Goal: Transaction & Acquisition: Purchase product/service

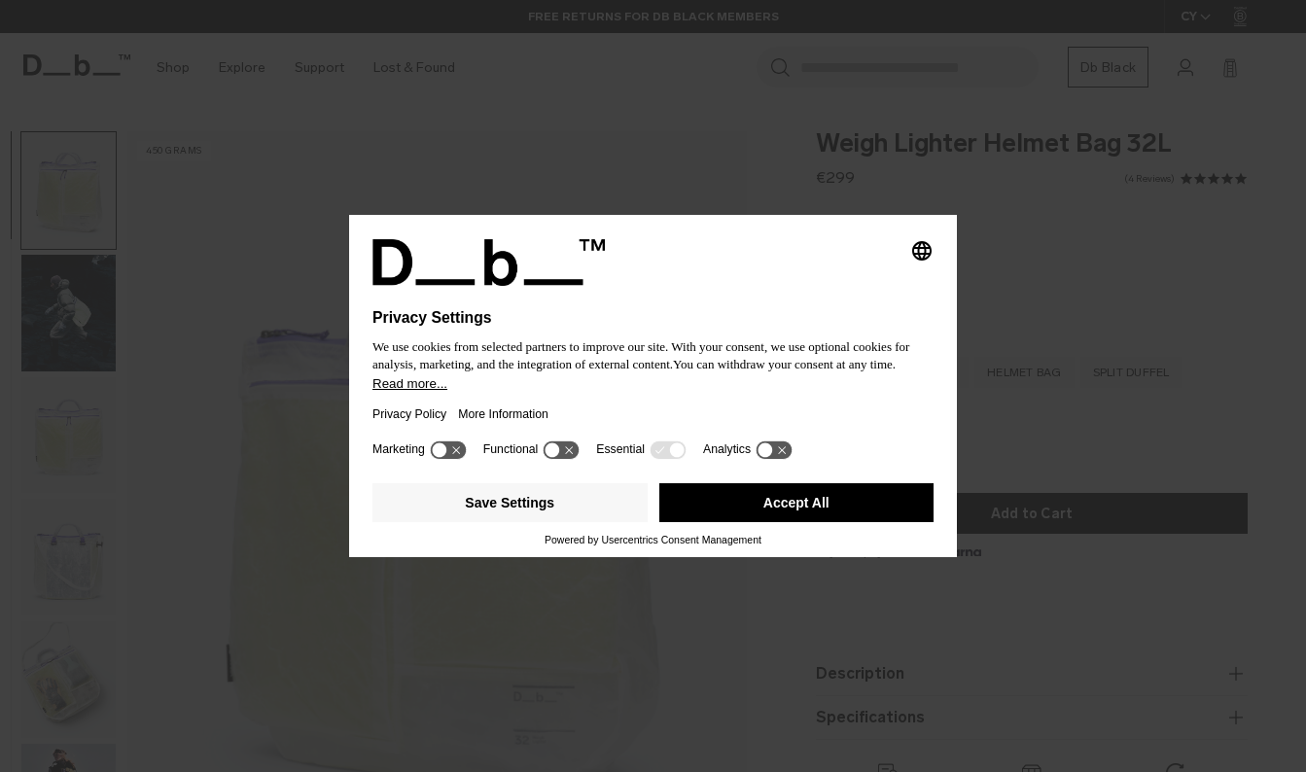
click at [437, 454] on icon at bounding box center [448, 449] width 36 height 18
click at [465, 457] on icon at bounding box center [457, 450] width 15 height 15
click at [736, 516] on button "Accept All" at bounding box center [796, 502] width 275 height 39
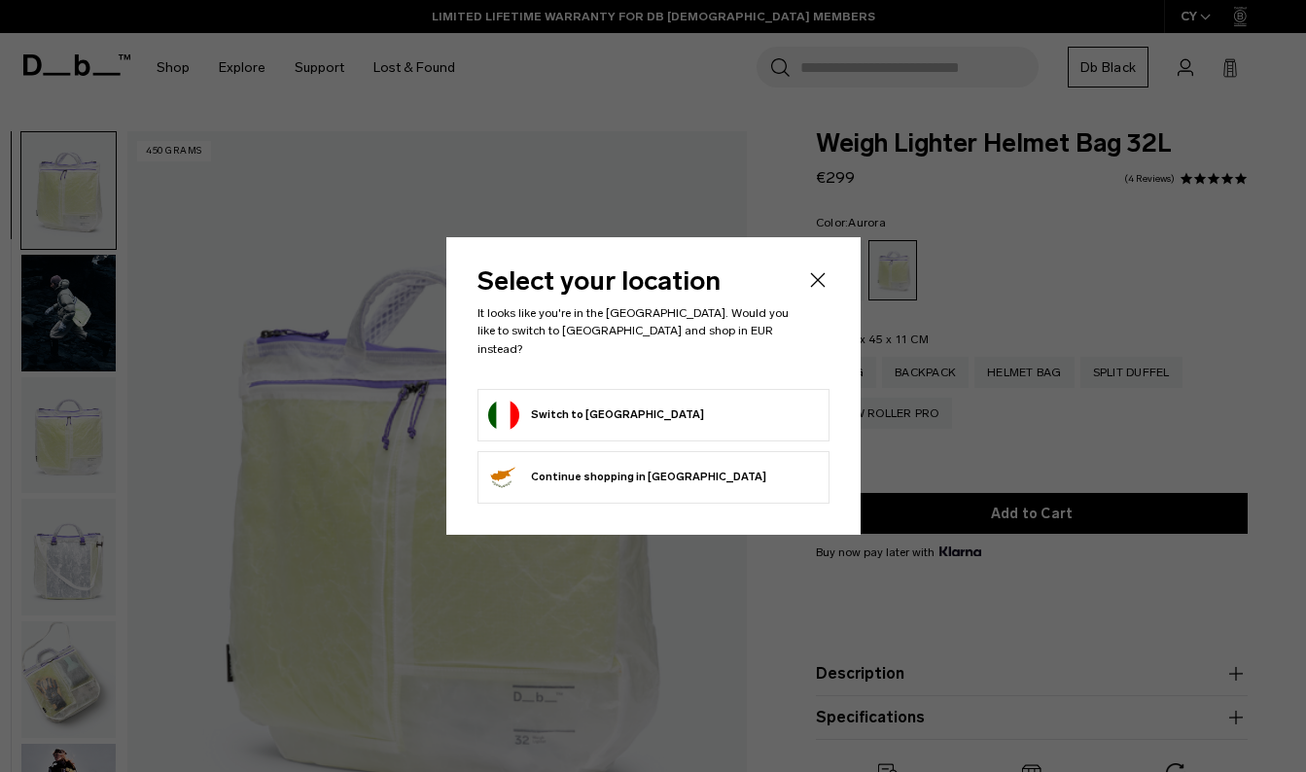
click at [696, 408] on form "Switch to Italy" at bounding box center [653, 415] width 331 height 31
click at [533, 402] on button "Switch to Italy" at bounding box center [596, 415] width 216 height 31
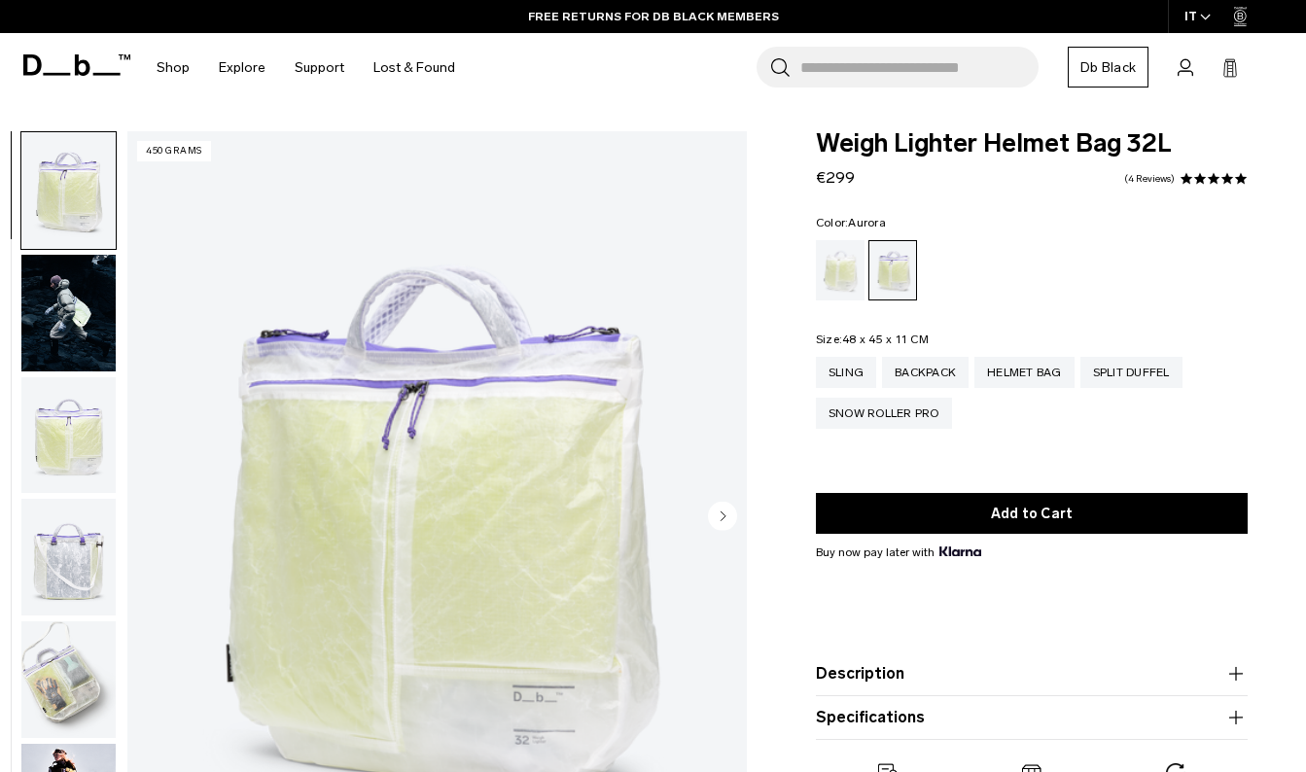
click at [71, 331] on img "button" at bounding box center [68, 313] width 94 height 117
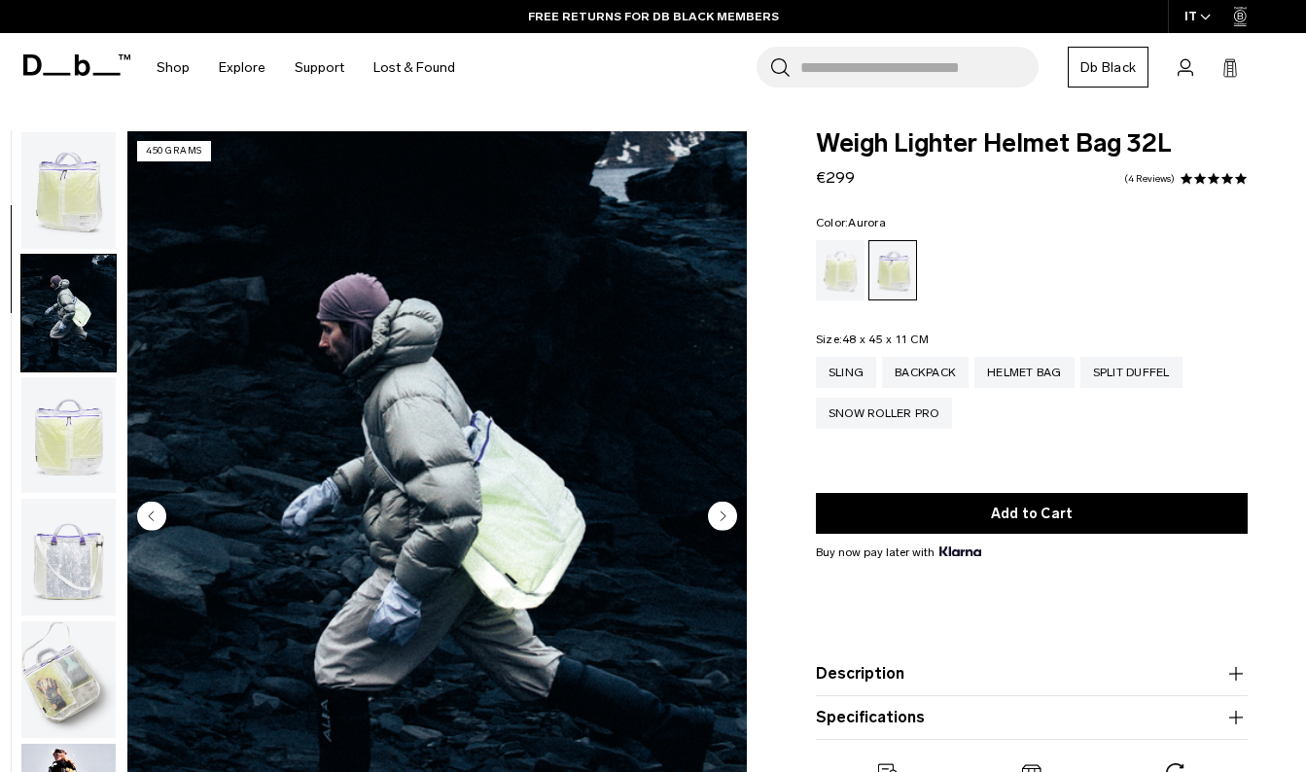
scroll to position [123, 0]
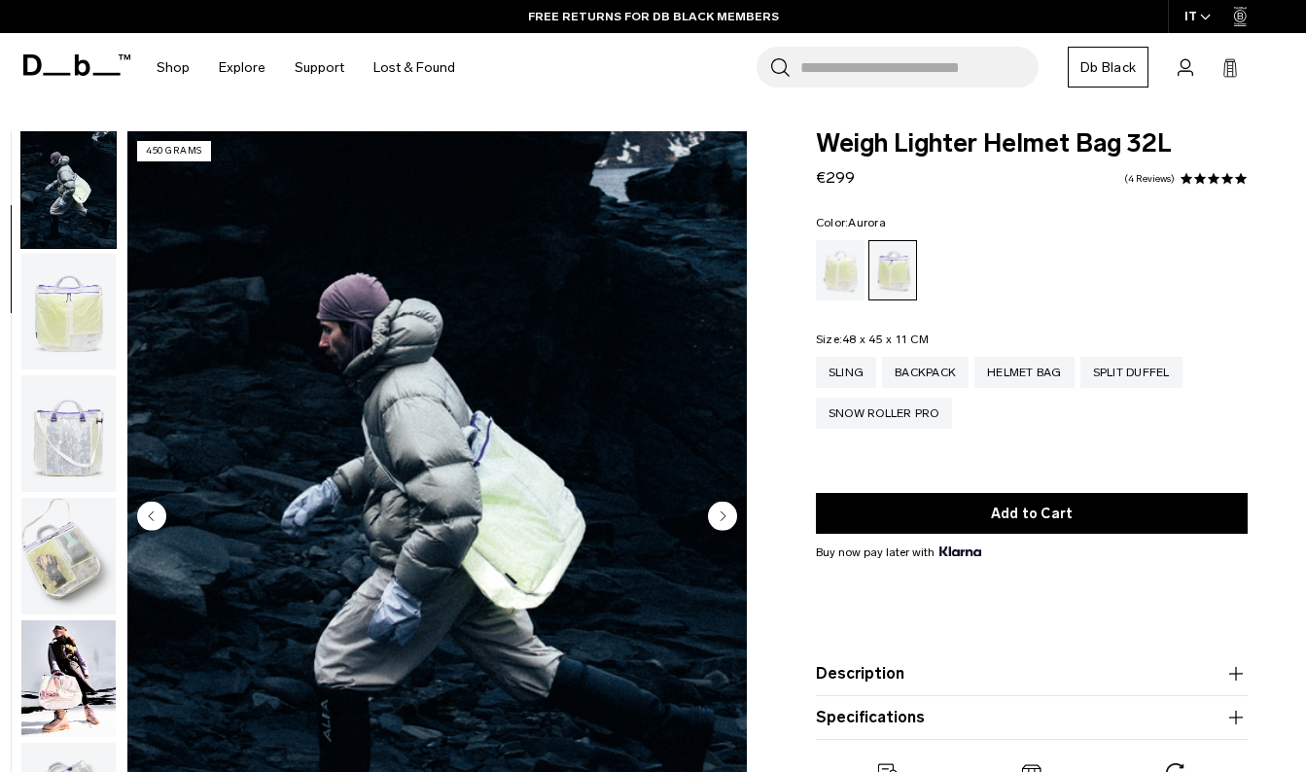
click at [724, 508] on circle "Next slide" at bounding box center [722, 516] width 29 height 29
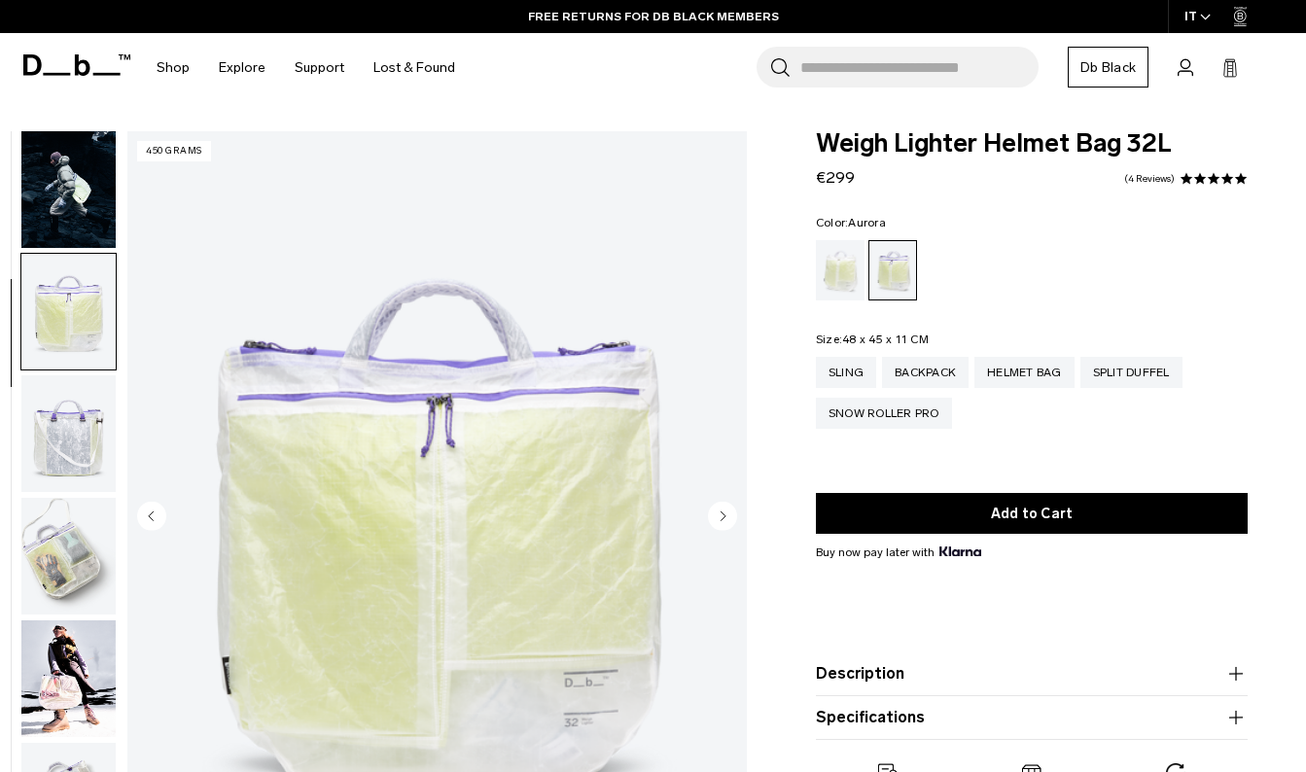
scroll to position [247, 0]
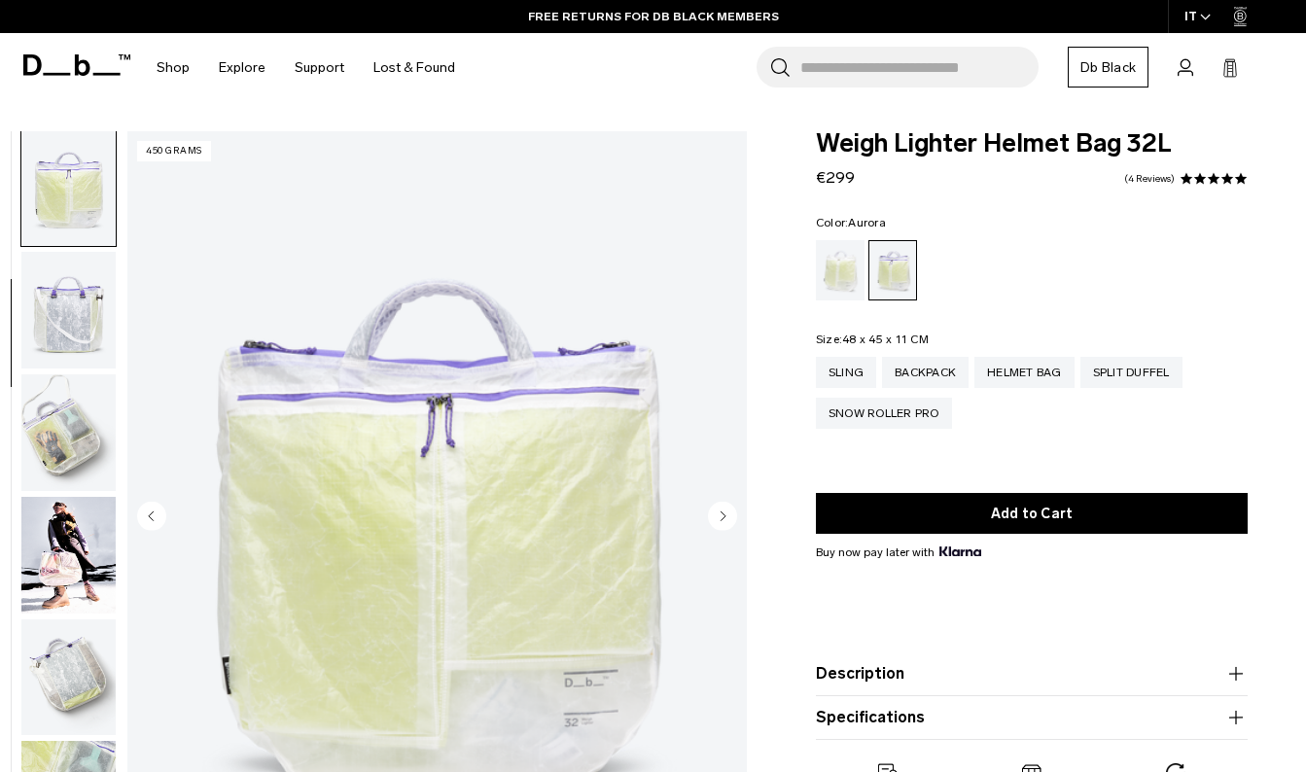
click at [724, 508] on circle "Next slide" at bounding box center [722, 516] width 29 height 29
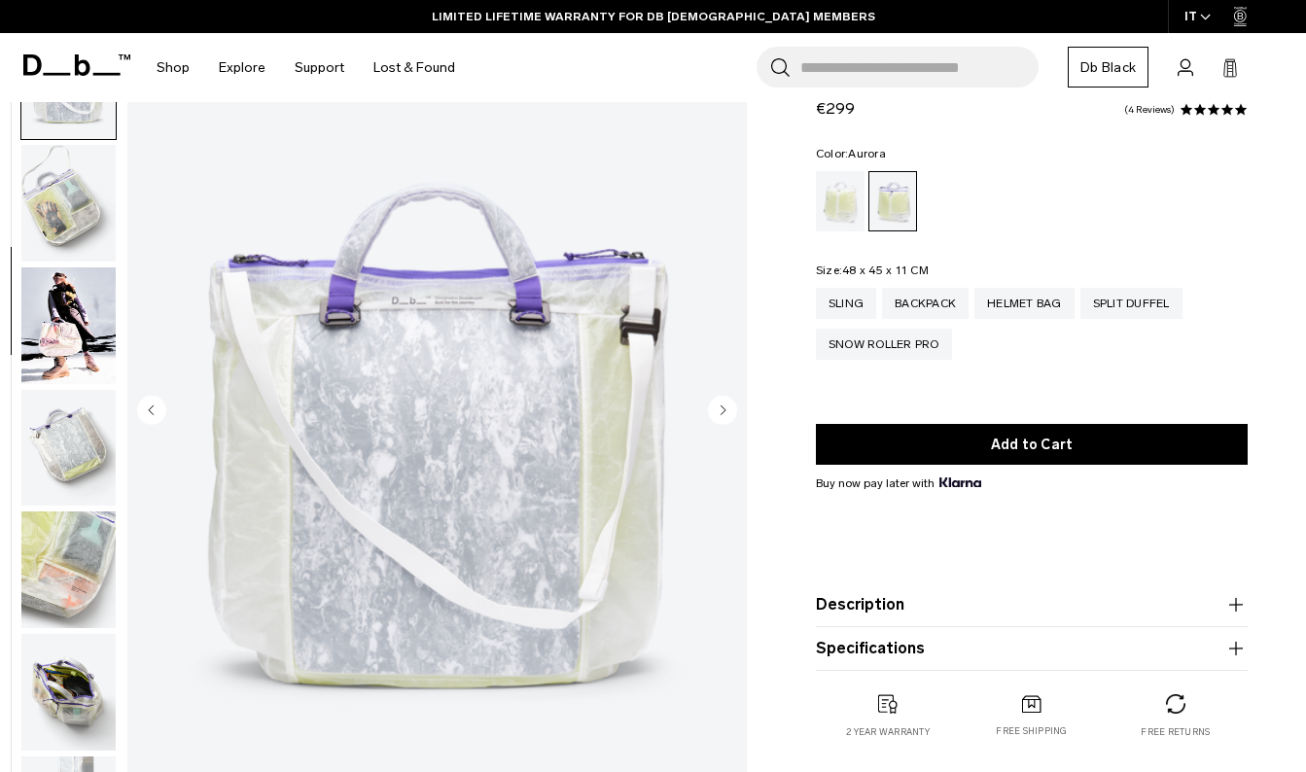
scroll to position [120, 0]
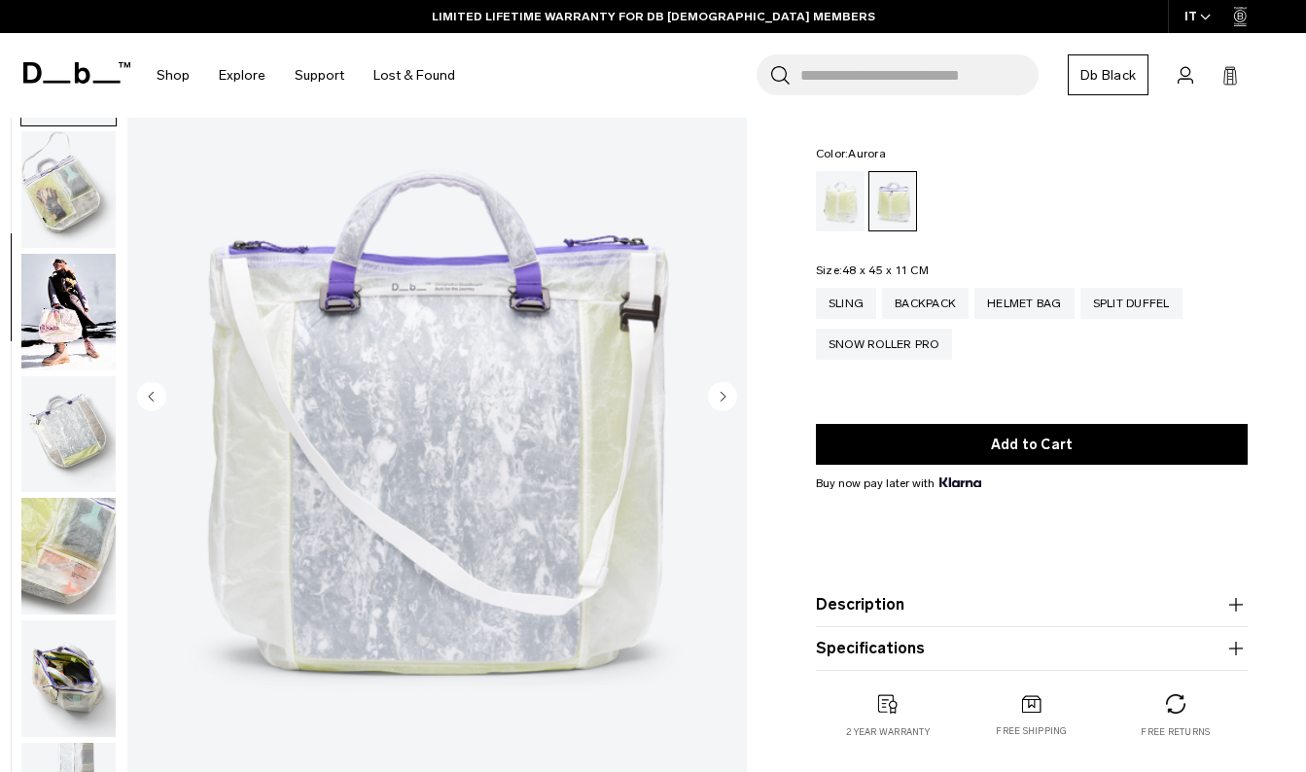
click at [713, 390] on circle "Next slide" at bounding box center [722, 396] width 29 height 29
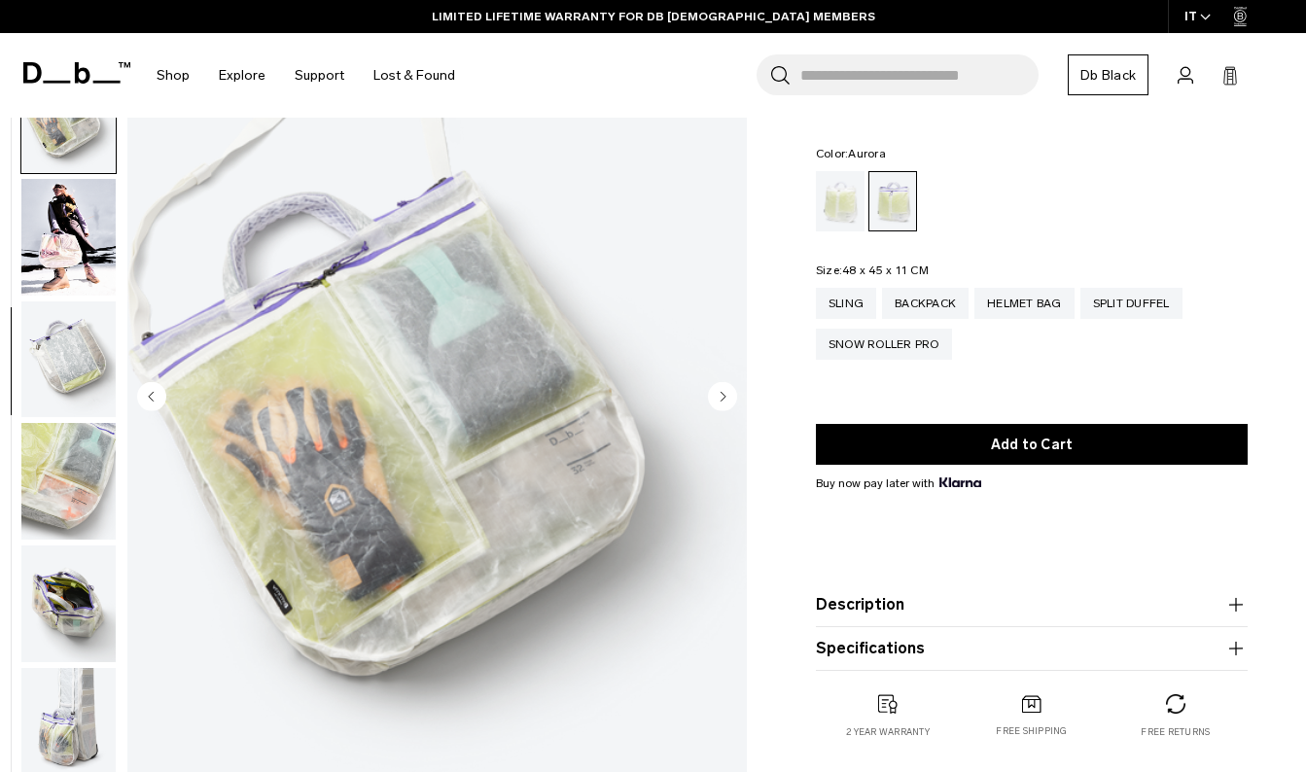
click at [714, 398] on circle "Next slide" at bounding box center [722, 396] width 29 height 29
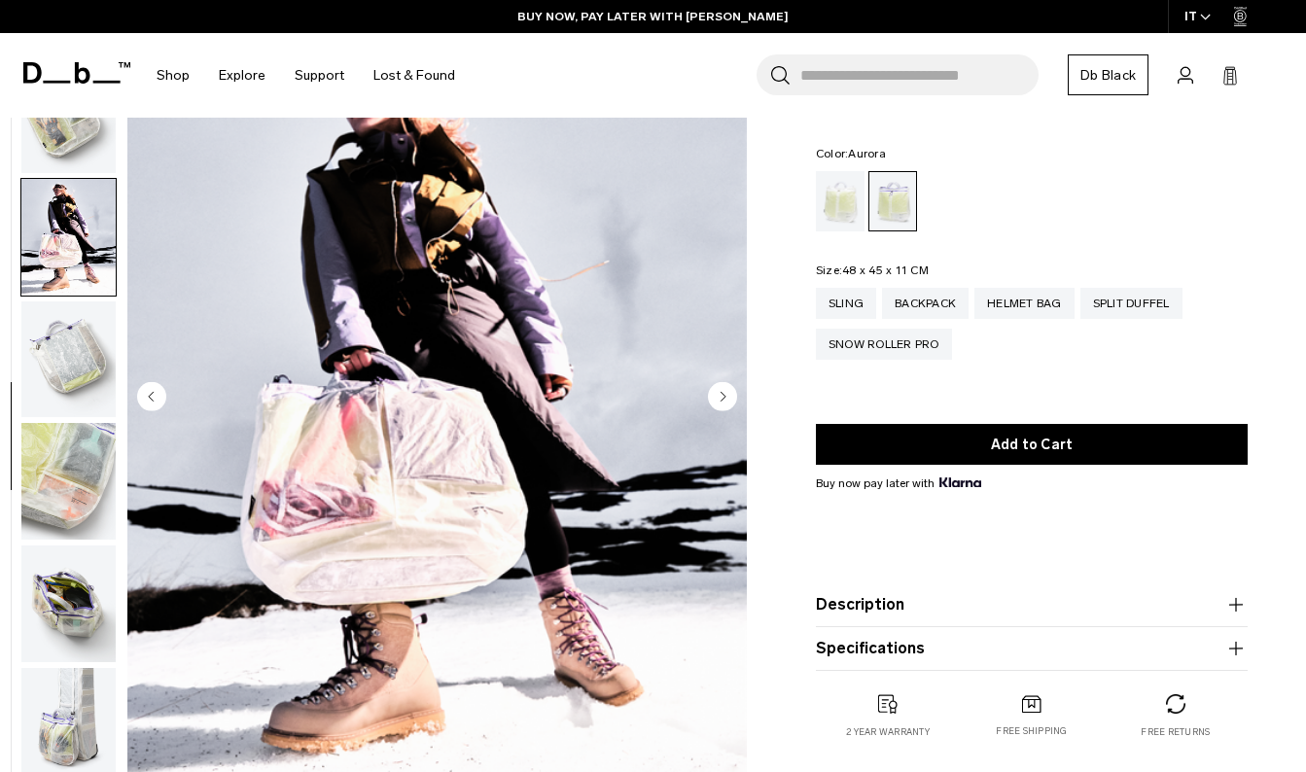
click at [714, 399] on circle "Next slide" at bounding box center [722, 396] width 29 height 29
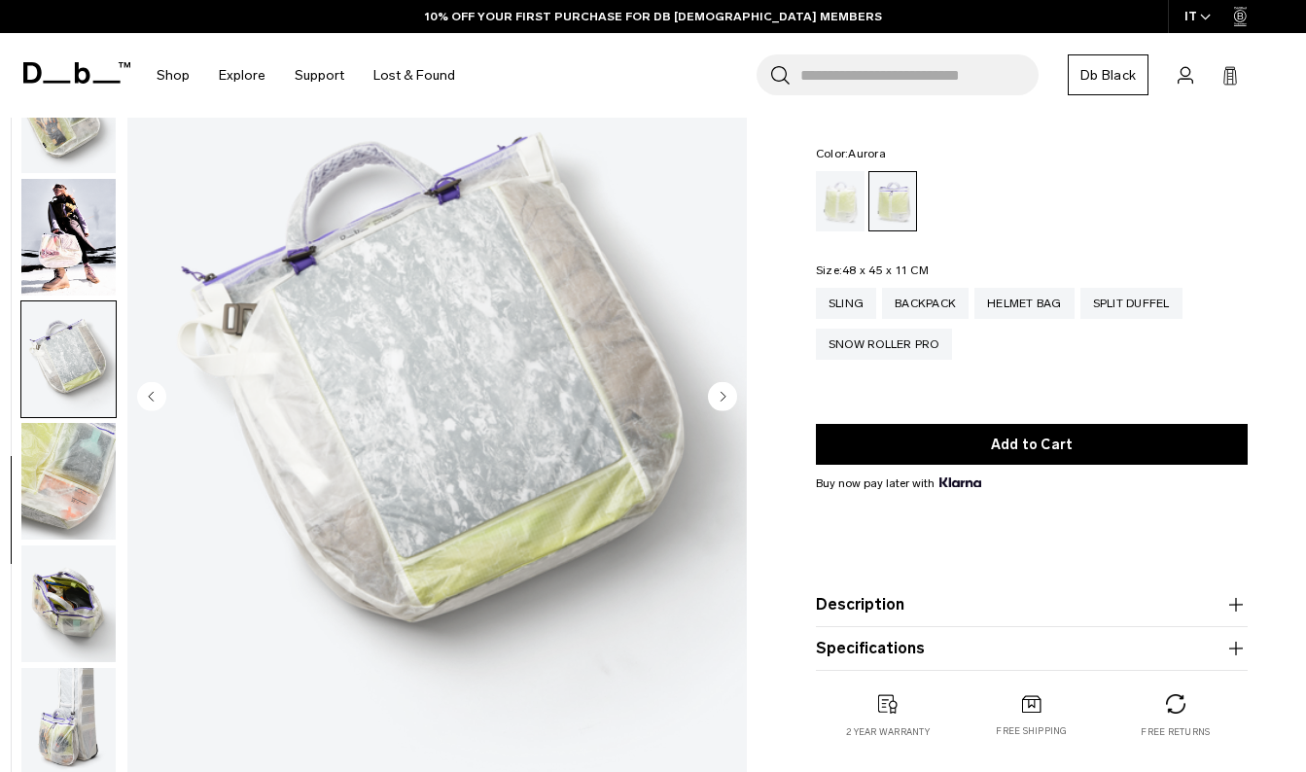
click at [715, 397] on circle "Next slide" at bounding box center [722, 396] width 29 height 29
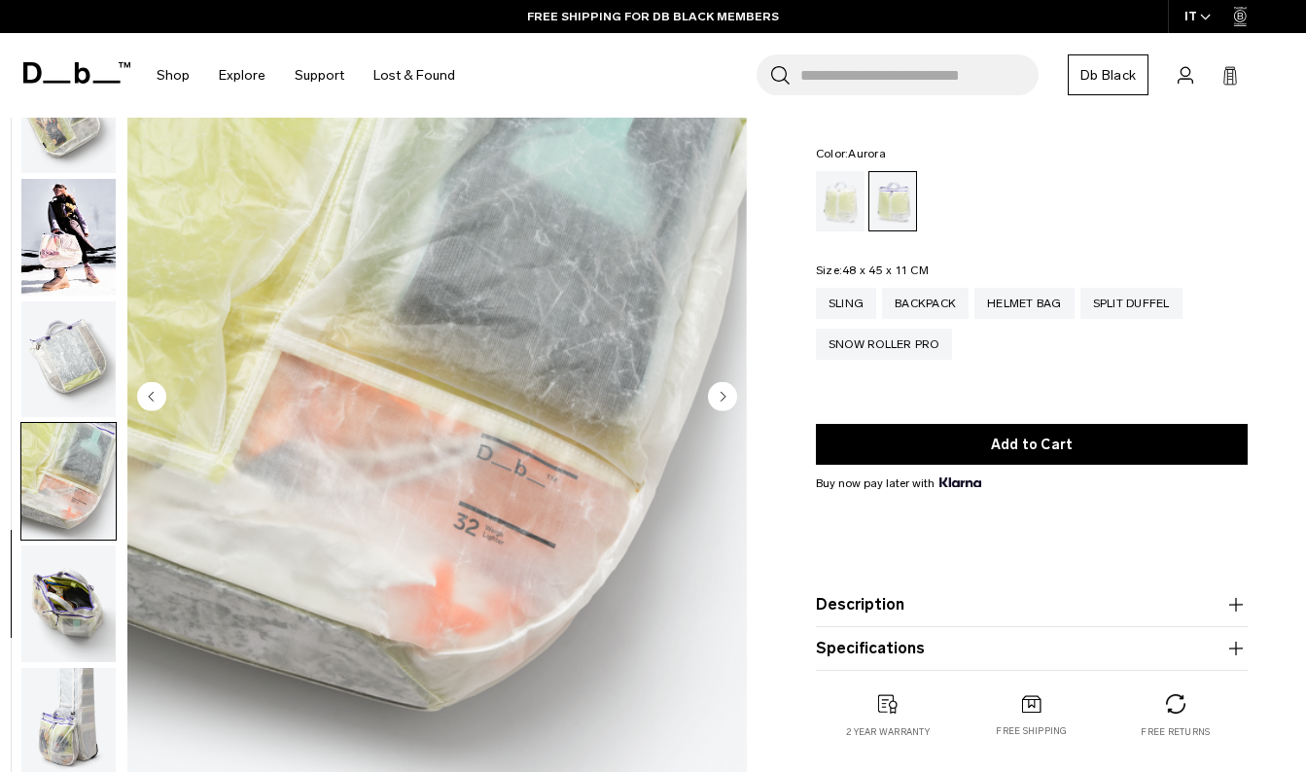
click at [715, 398] on circle "Next slide" at bounding box center [722, 396] width 29 height 29
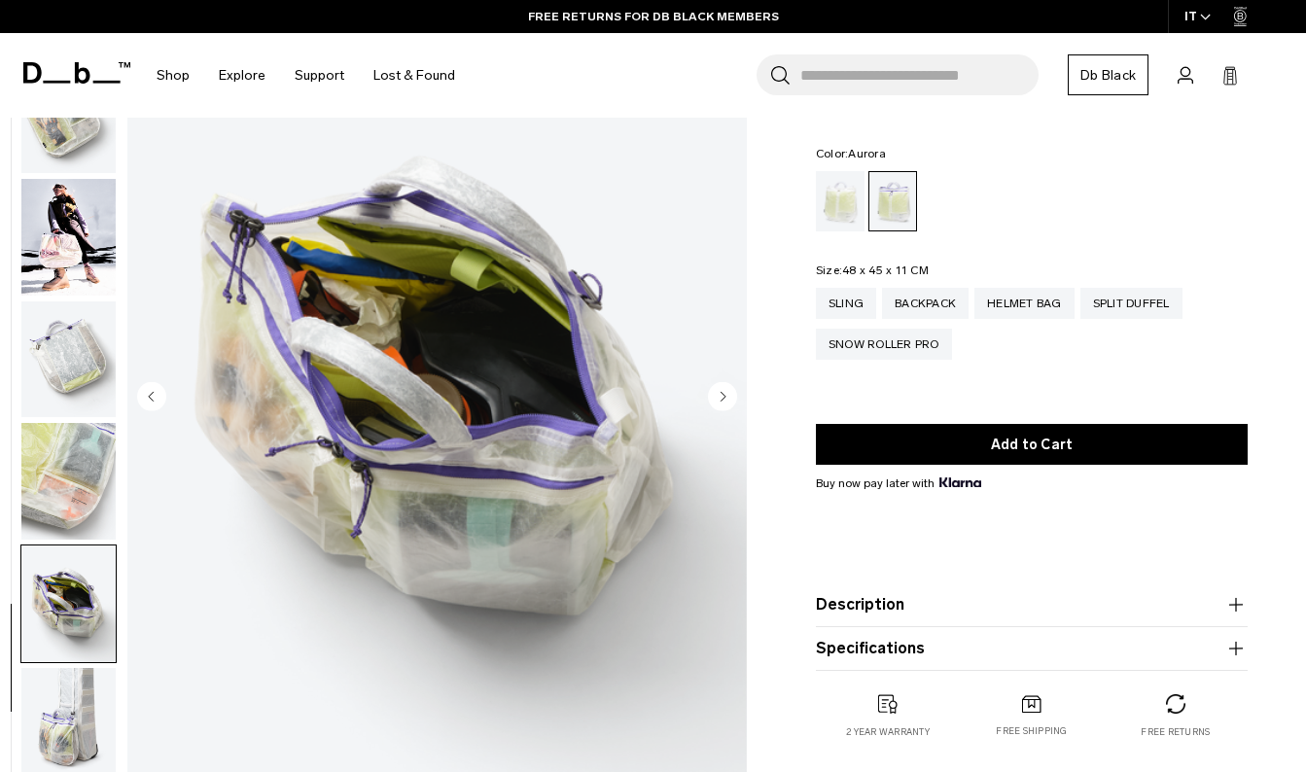
click at [715, 399] on circle "Next slide" at bounding box center [722, 396] width 29 height 29
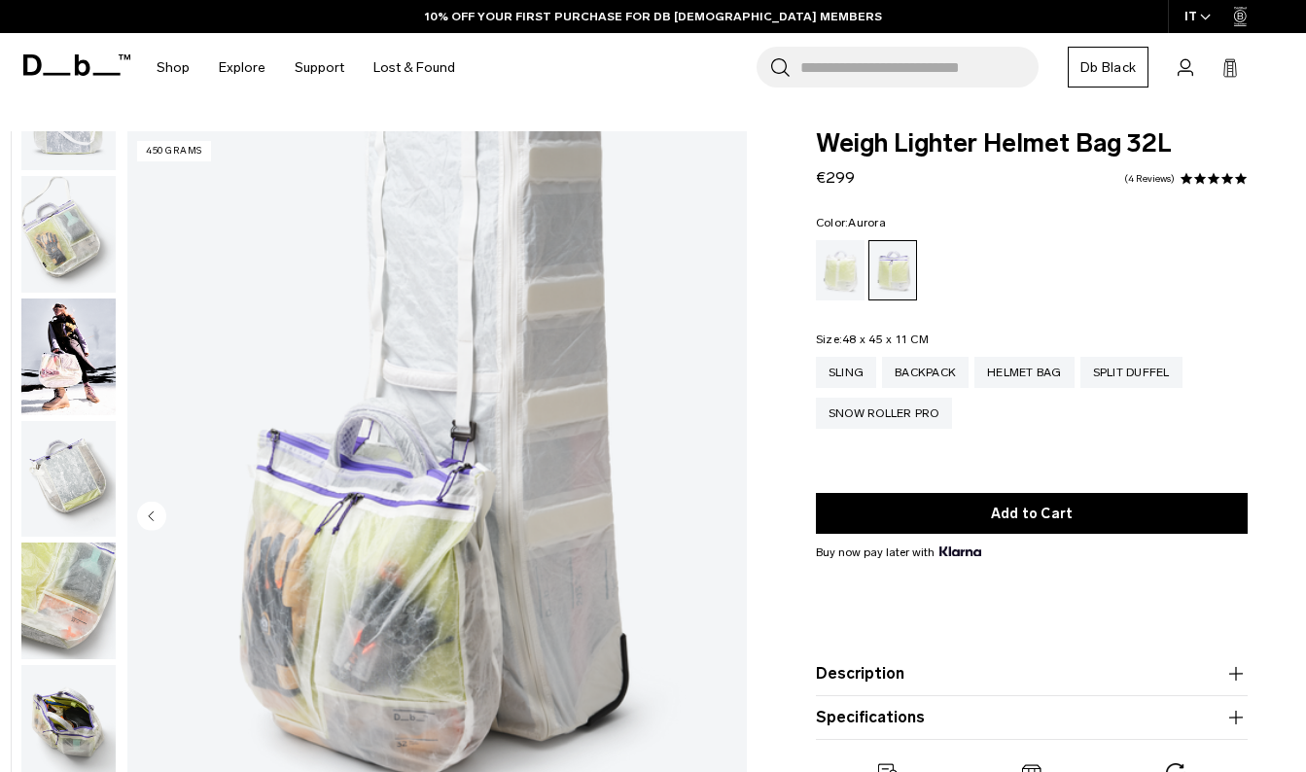
scroll to position [0, 0]
click at [42, 226] on img "button" at bounding box center [68, 234] width 94 height 117
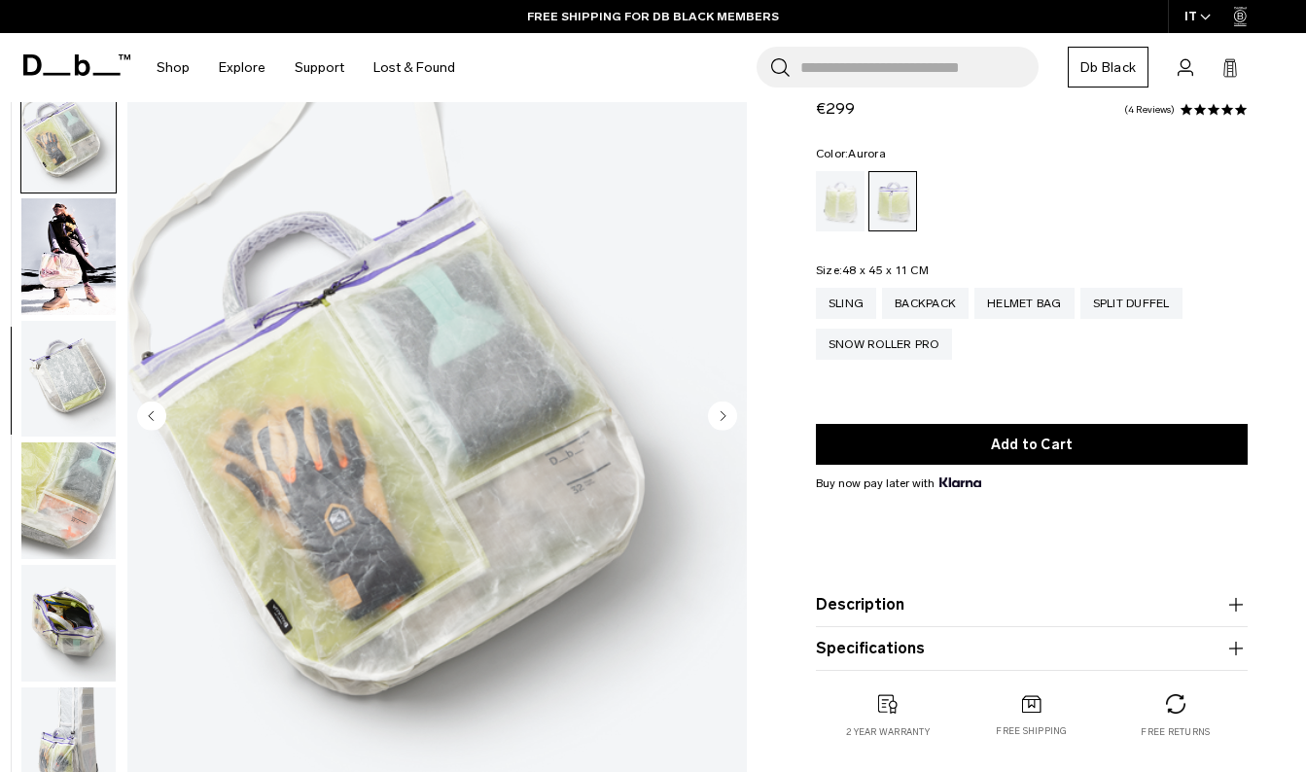
scroll to position [191, 0]
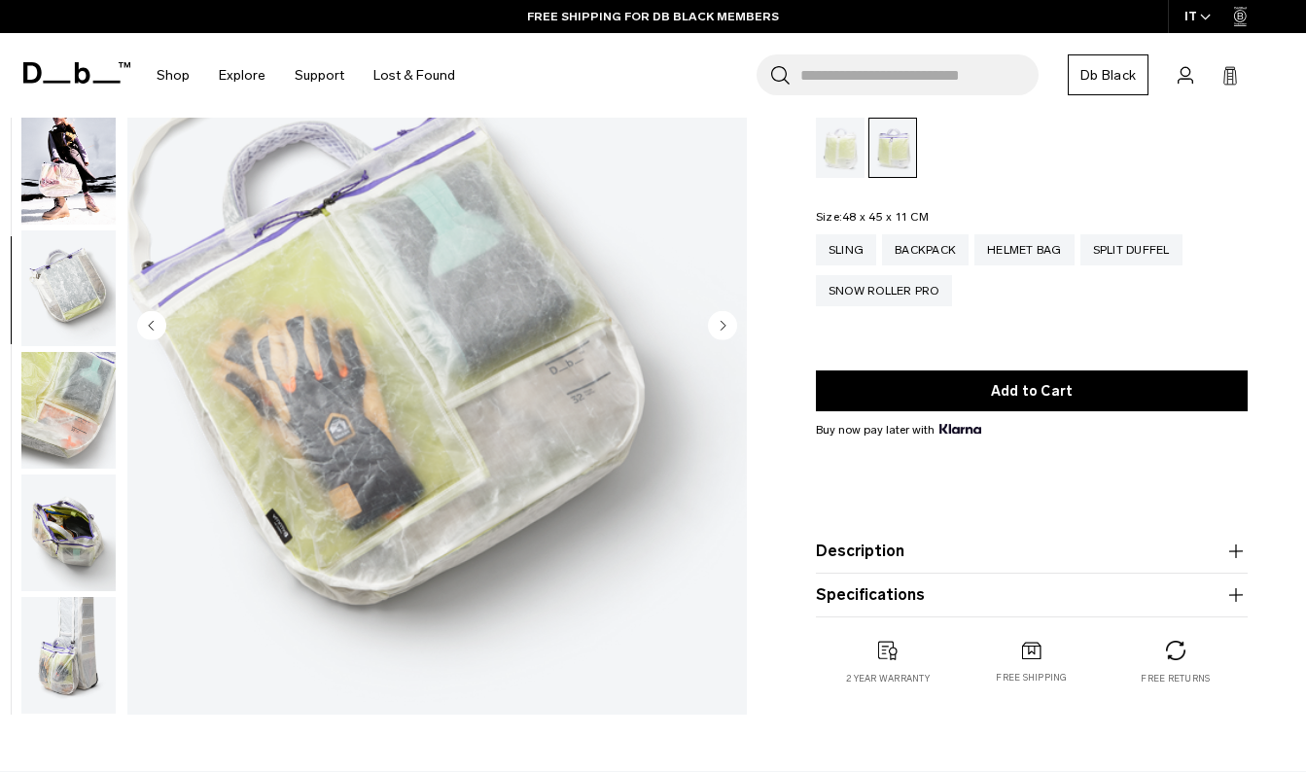
click at [63, 174] on img "button" at bounding box center [68, 166] width 94 height 117
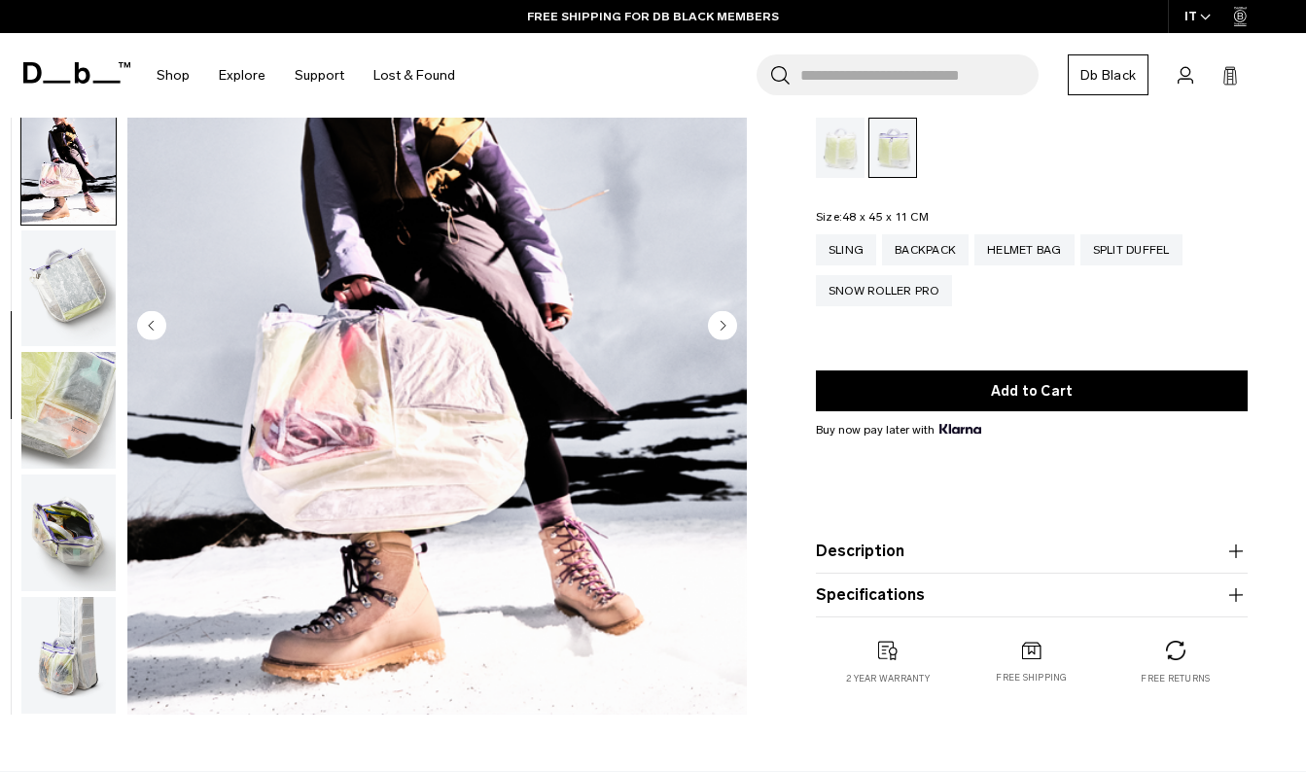
click at [54, 262] on img "button" at bounding box center [68, 288] width 94 height 117
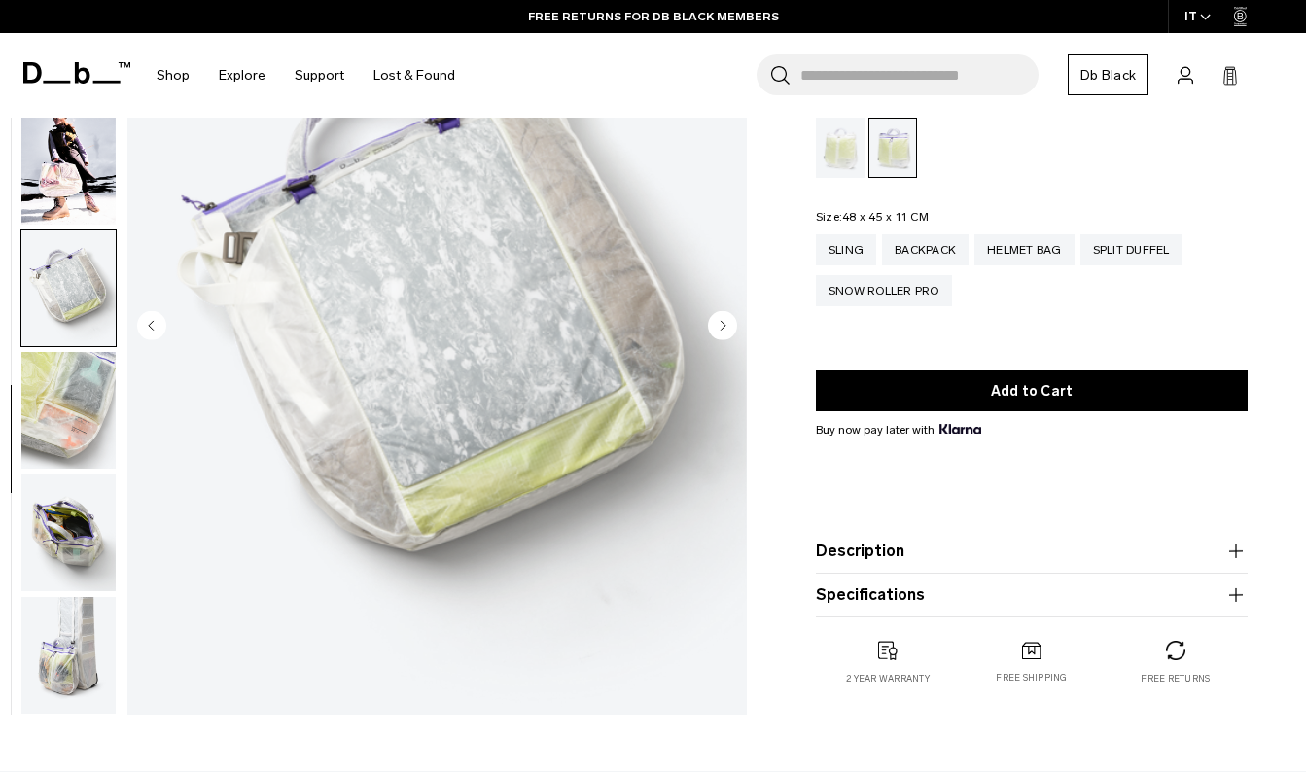
click at [68, 552] on img "button" at bounding box center [68, 532] width 94 height 117
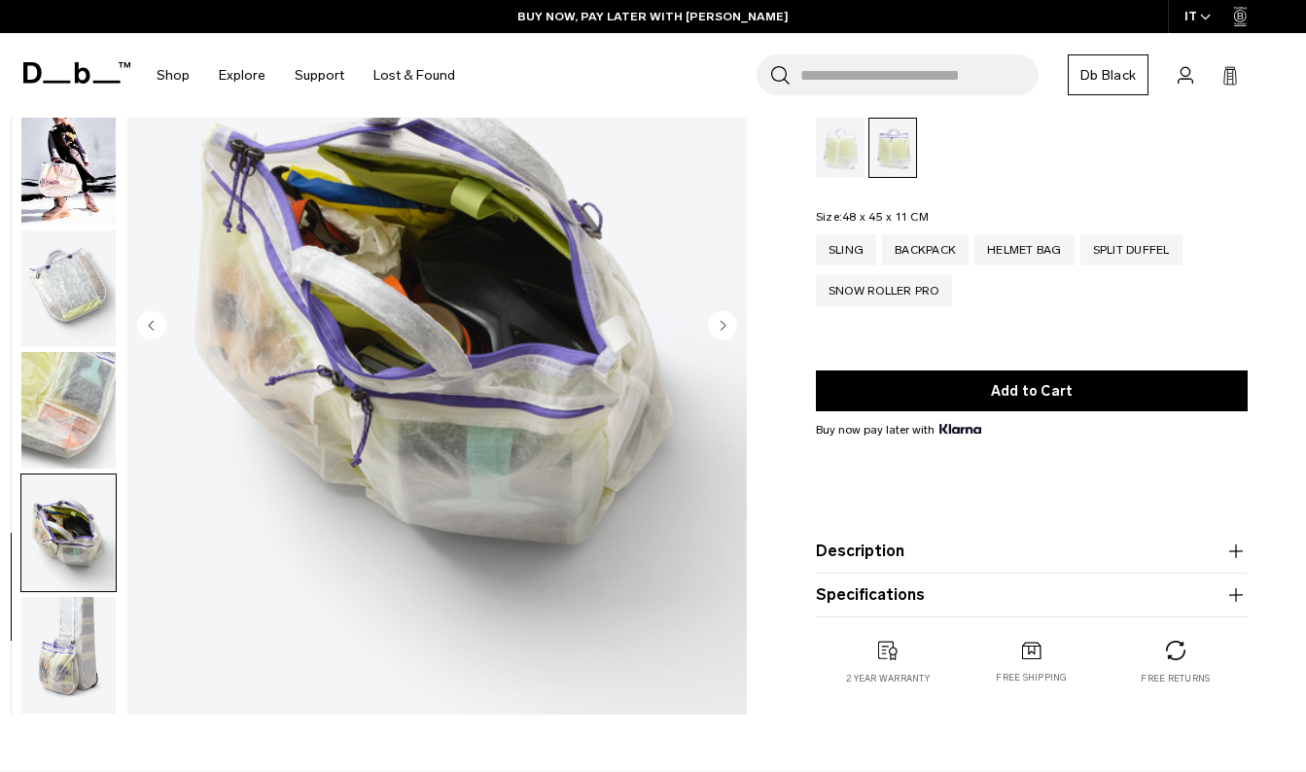
click at [82, 651] on img "button" at bounding box center [68, 655] width 94 height 117
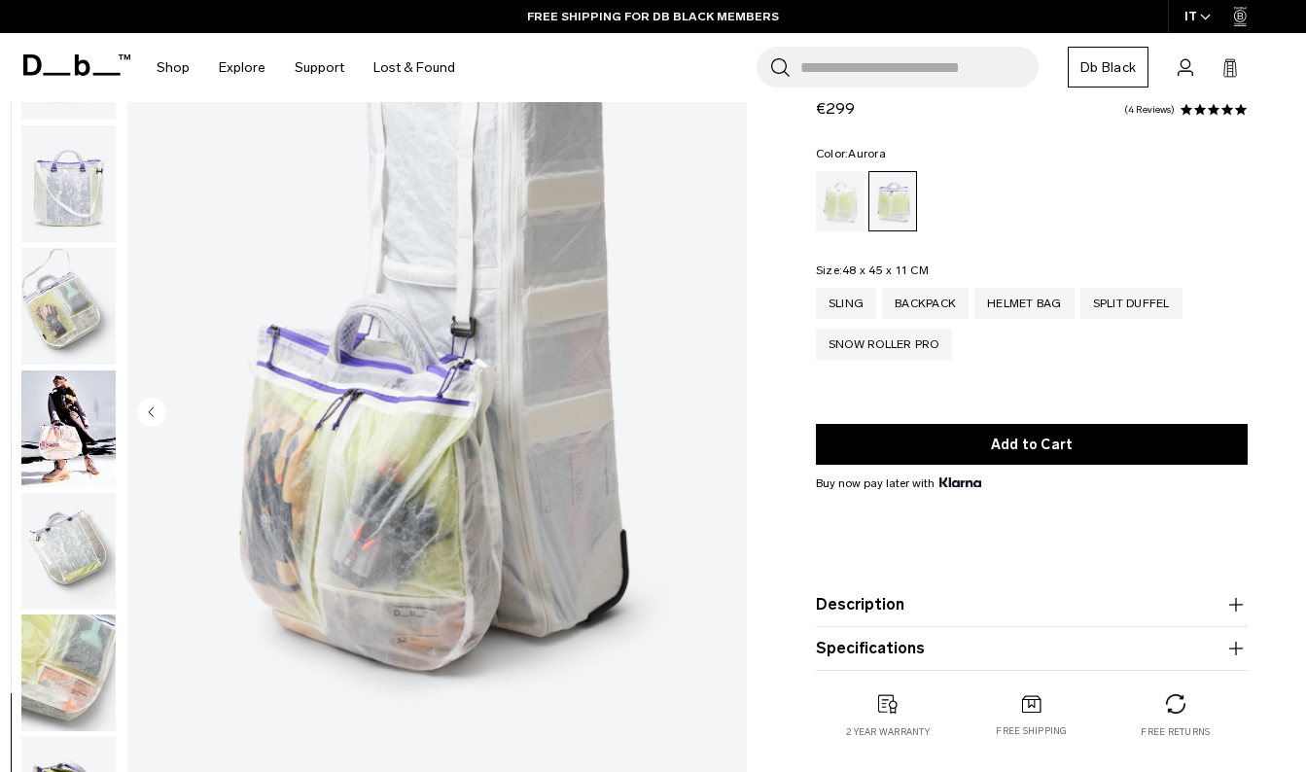
scroll to position [214, 0]
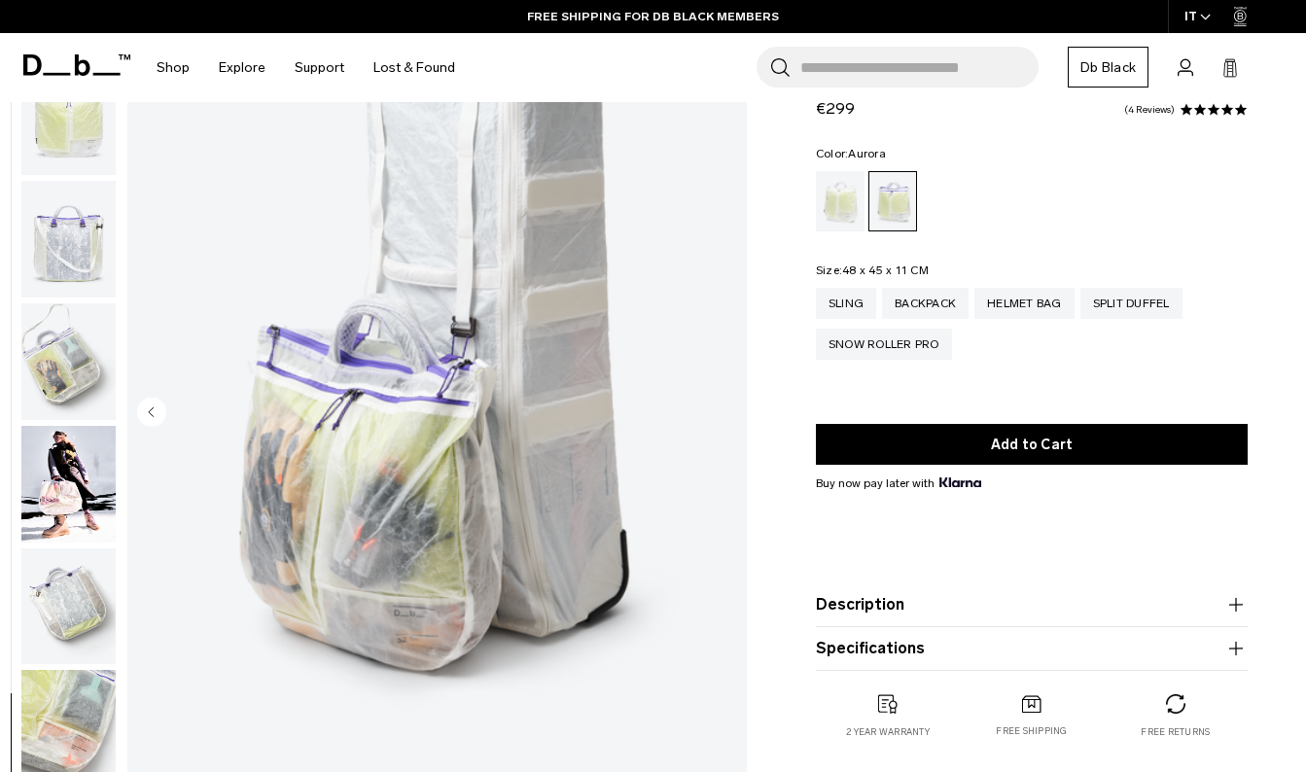
click at [87, 319] on img "button" at bounding box center [68, 361] width 94 height 117
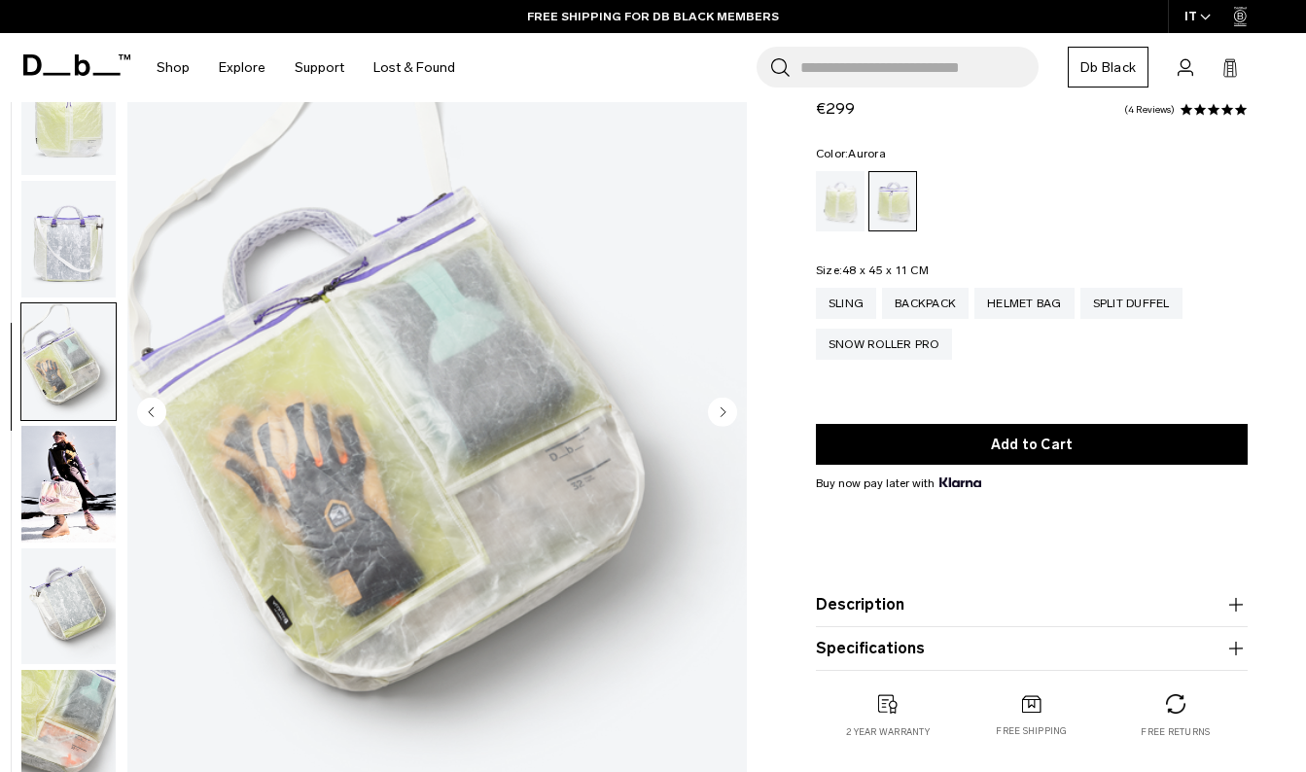
scroll to position [458, 0]
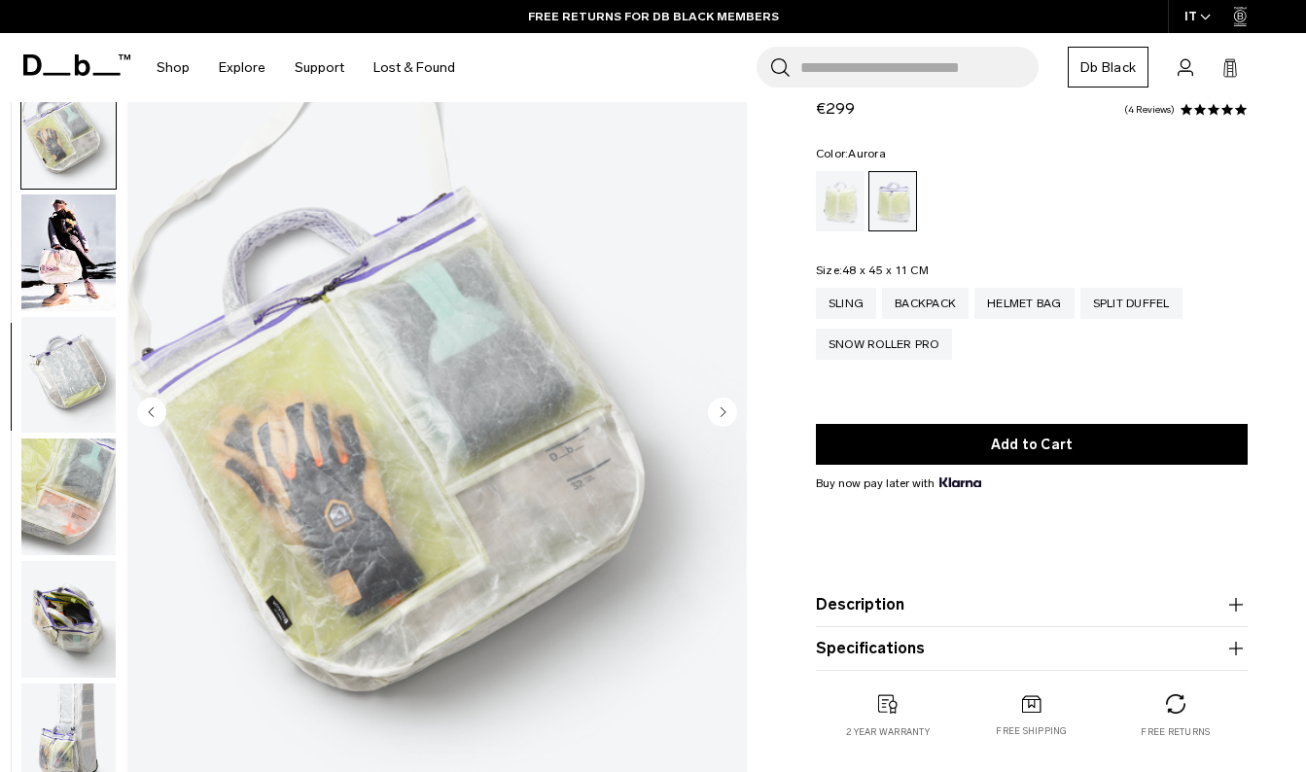
click at [57, 133] on img "button" at bounding box center [68, 130] width 94 height 117
click at [1031, 309] on div "Helmet Bag" at bounding box center [1024, 303] width 100 height 31
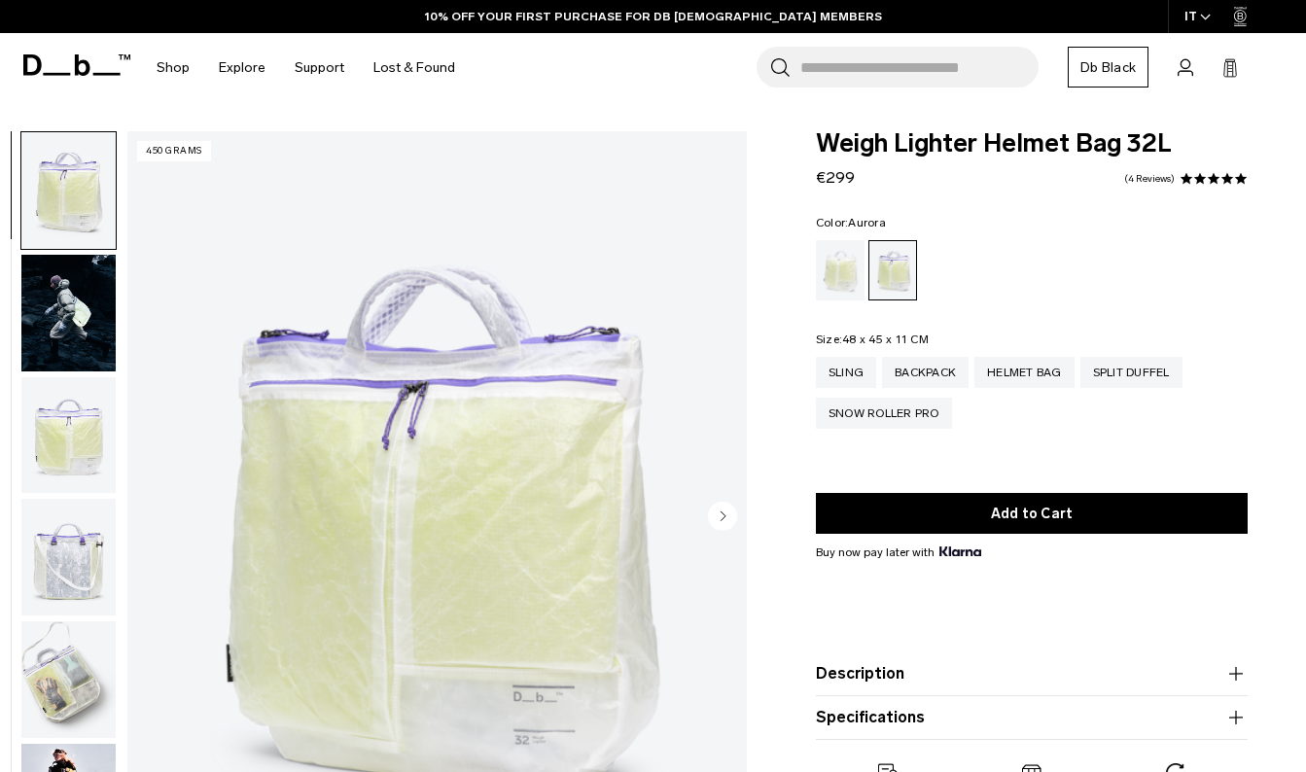
click at [67, 71] on icon at bounding box center [76, 64] width 107 height 21
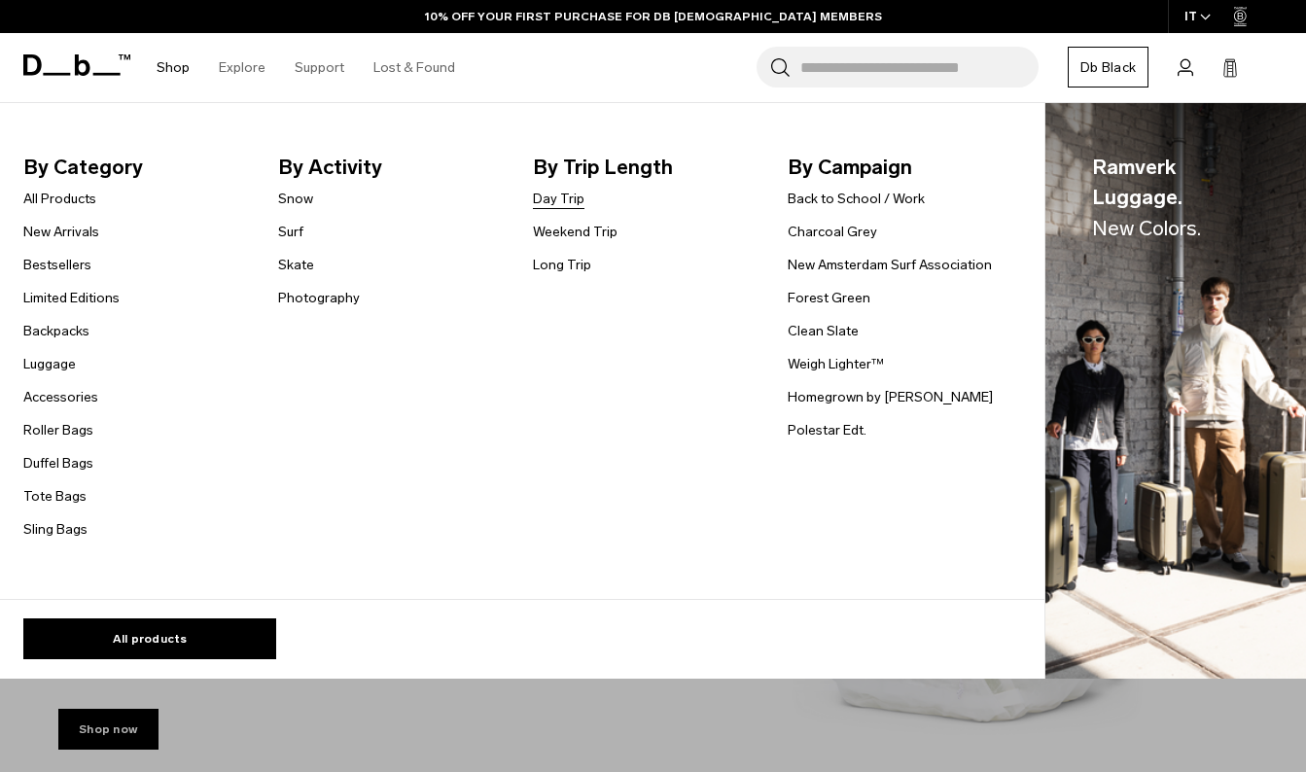
click at [550, 203] on link "Day Trip" at bounding box center [559, 199] width 52 height 20
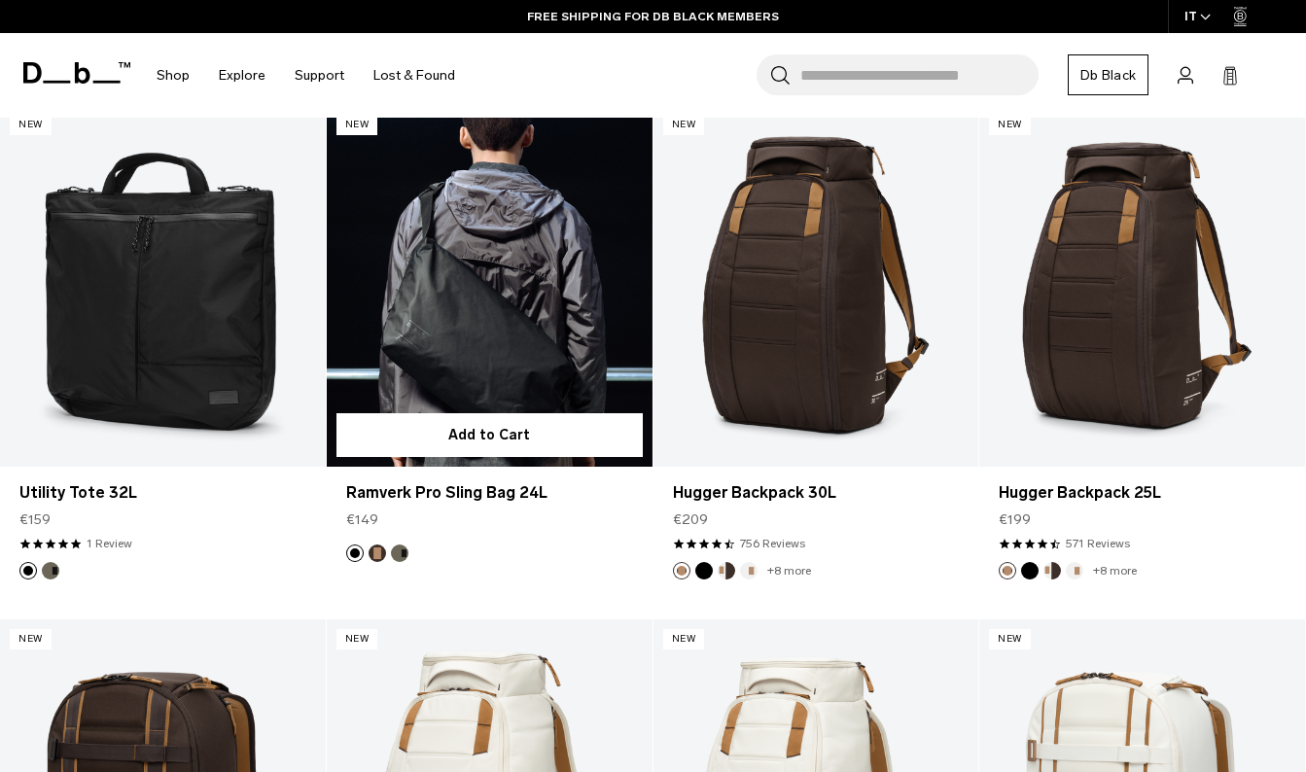
scroll to position [940, 0]
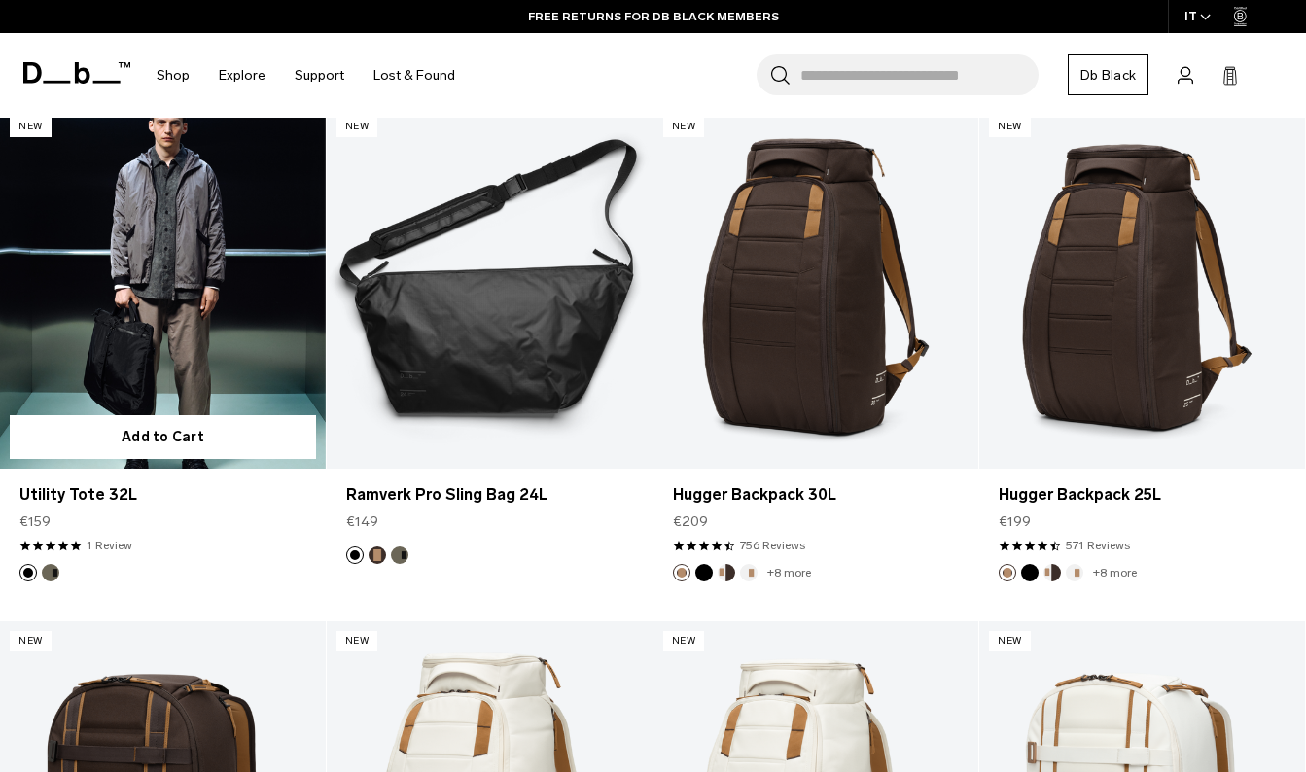
click at [199, 338] on link "Utility Tote 32L" at bounding box center [163, 288] width 326 height 362
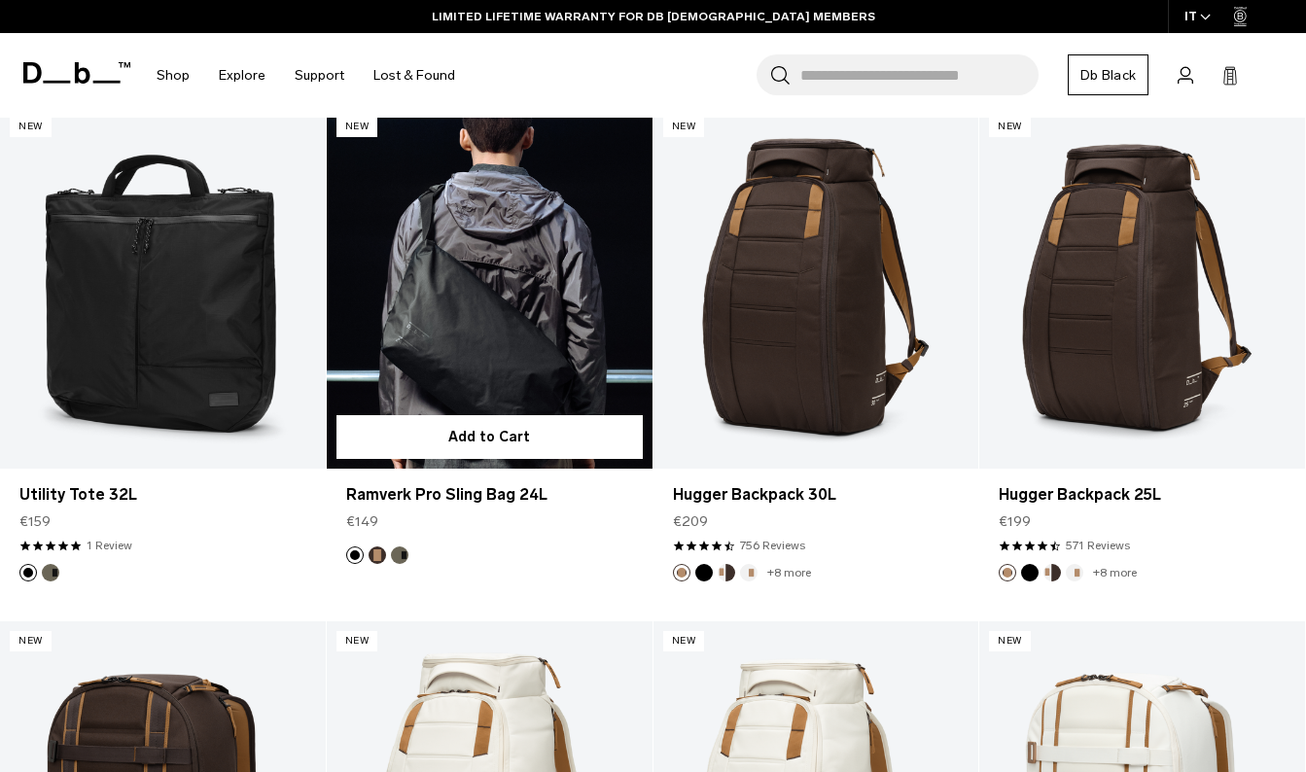
click at [537, 241] on link "Ramverk Pro Sling Bag 24L" at bounding box center [490, 288] width 326 height 362
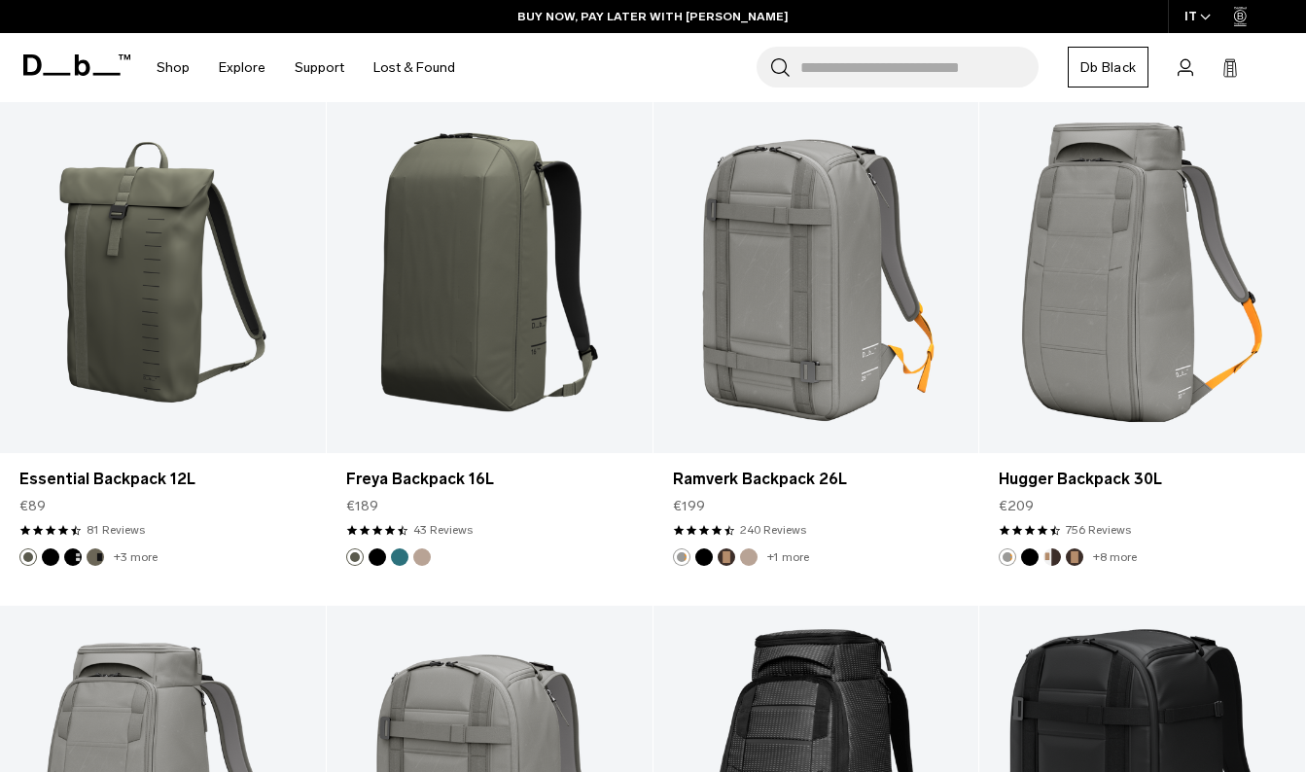
scroll to position [3345, 0]
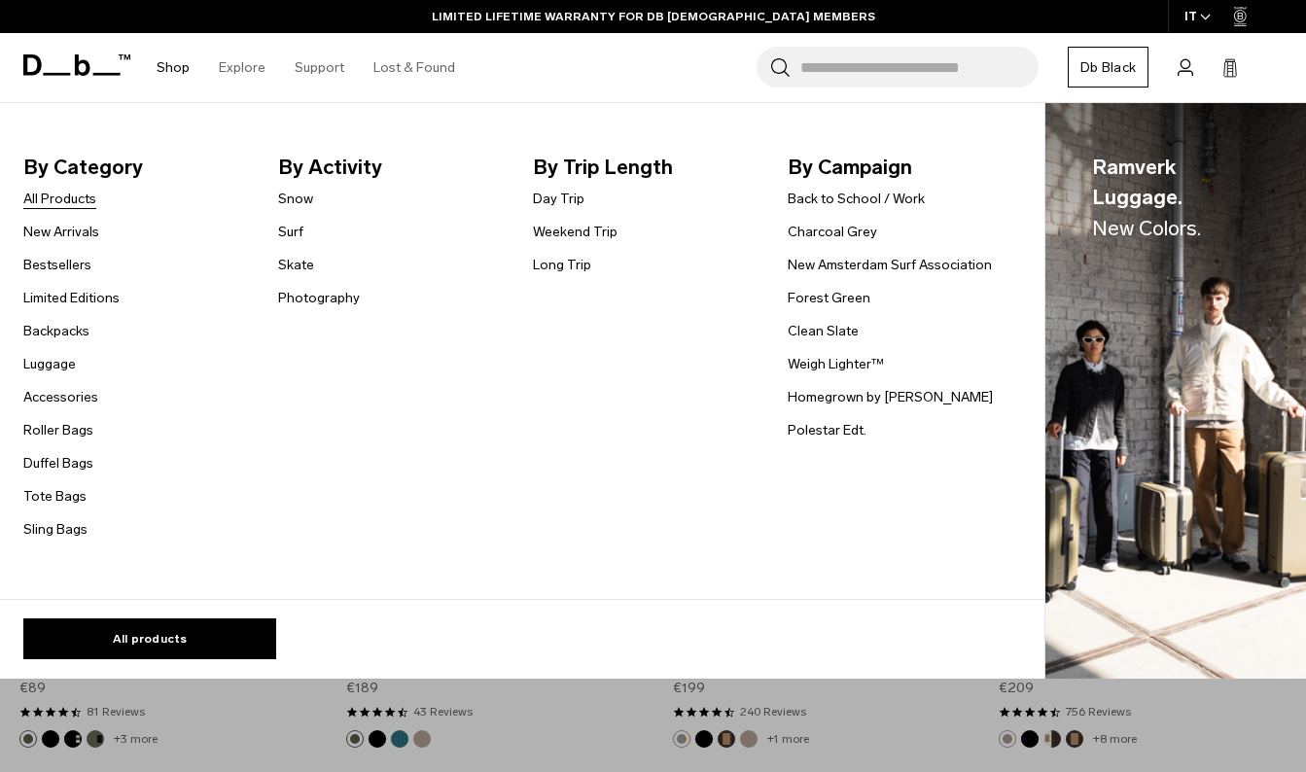
click at [87, 204] on link "All Products" at bounding box center [59, 199] width 73 height 20
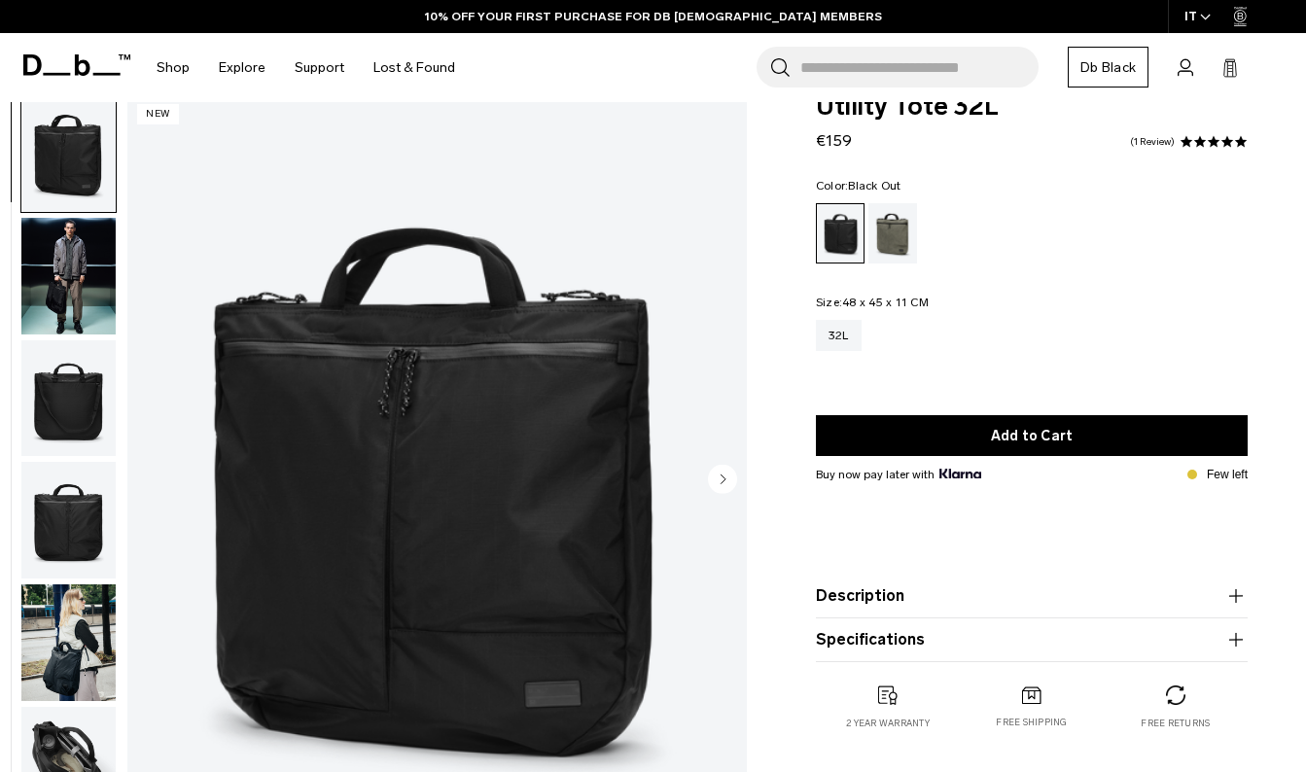
scroll to position [43, 0]
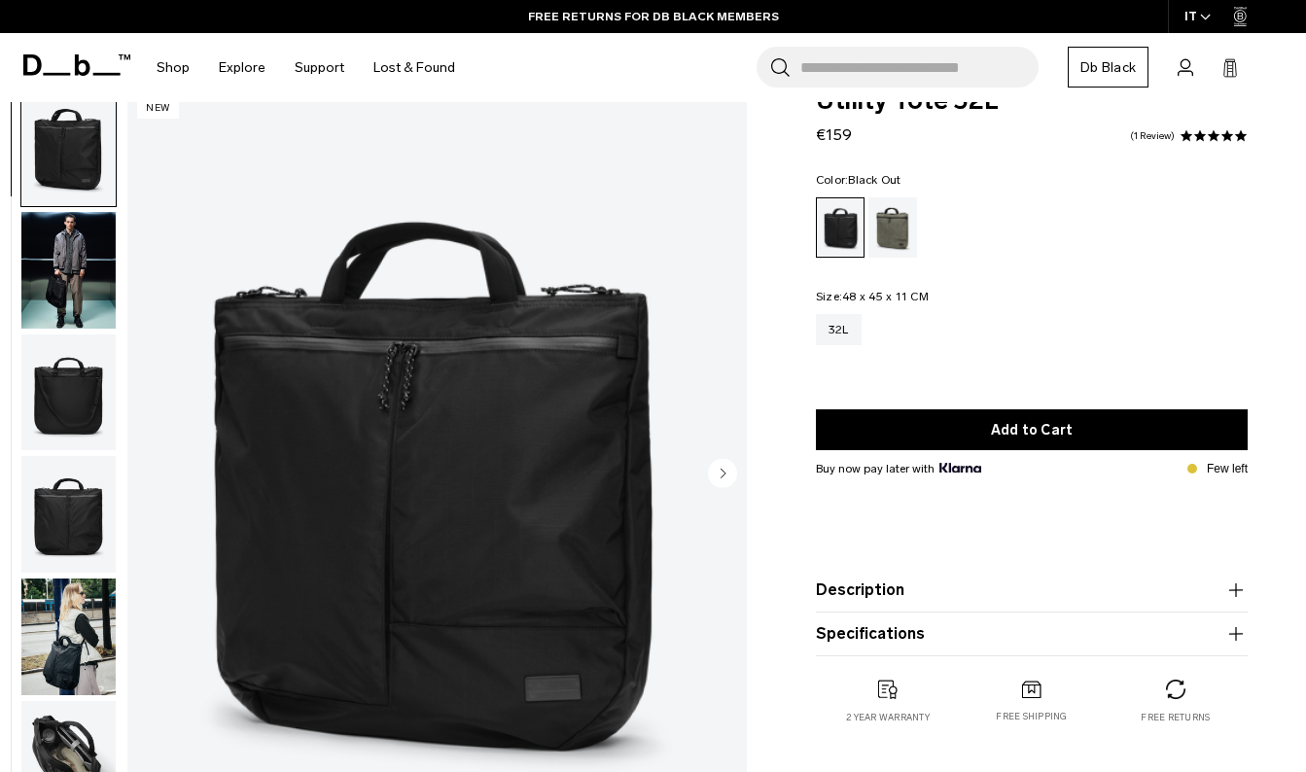
click at [725, 468] on circle "Next slide" at bounding box center [722, 473] width 29 height 29
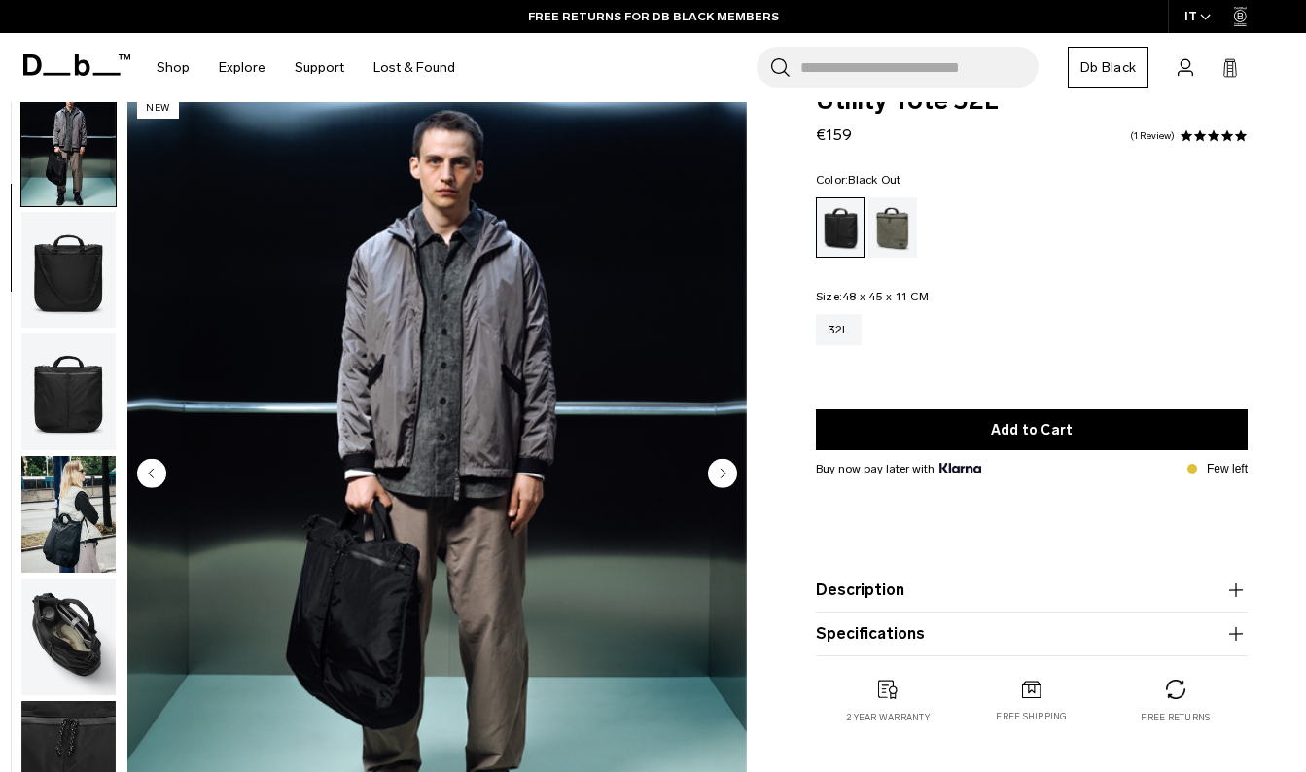
scroll to position [123, 0]
click at [725, 468] on circle "Next slide" at bounding box center [722, 473] width 29 height 29
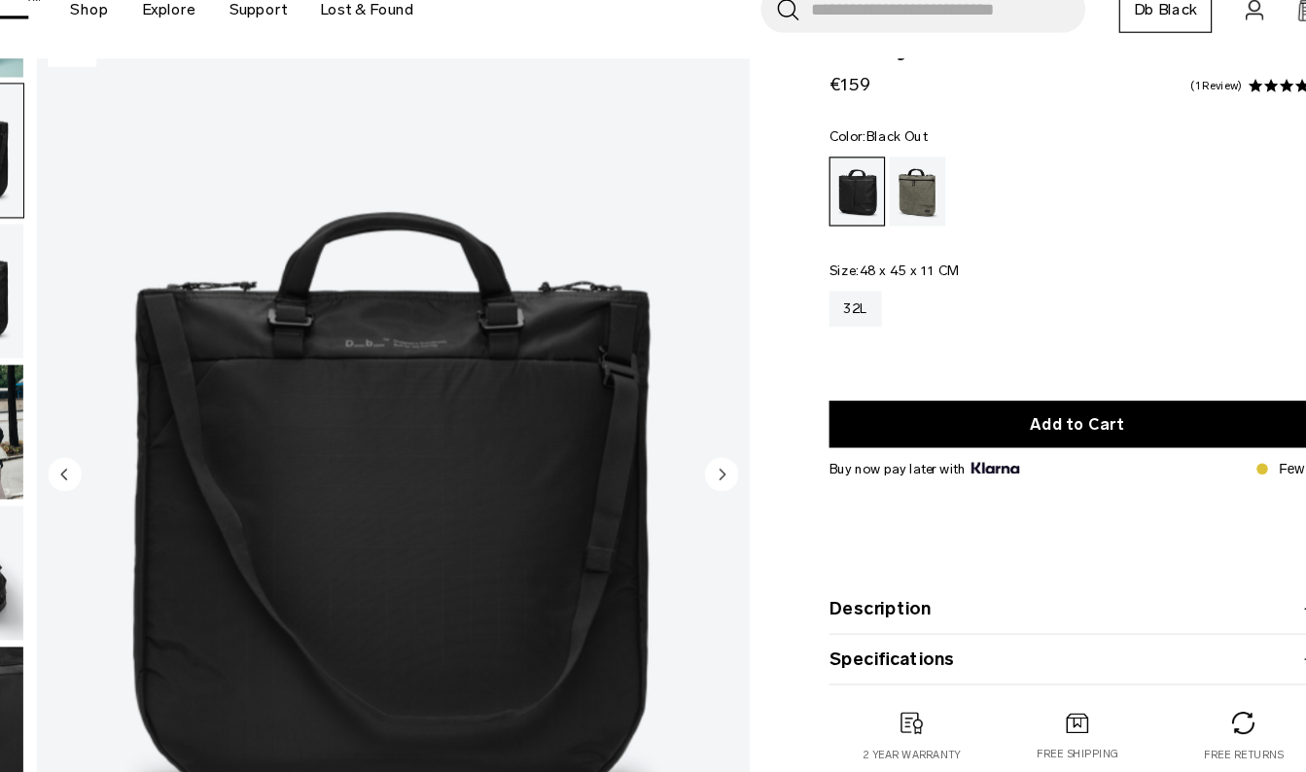
scroll to position [43, 0]
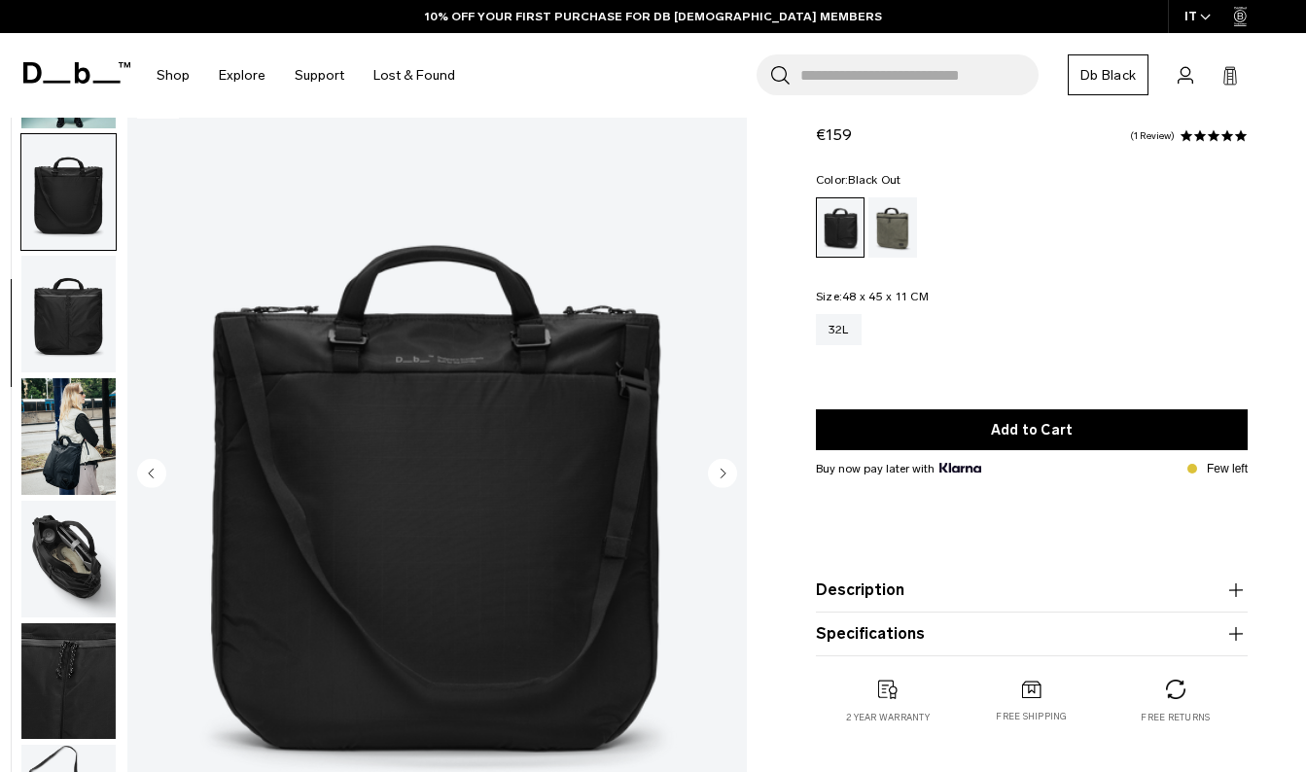
click at [720, 474] on circle "Next slide" at bounding box center [722, 473] width 29 height 29
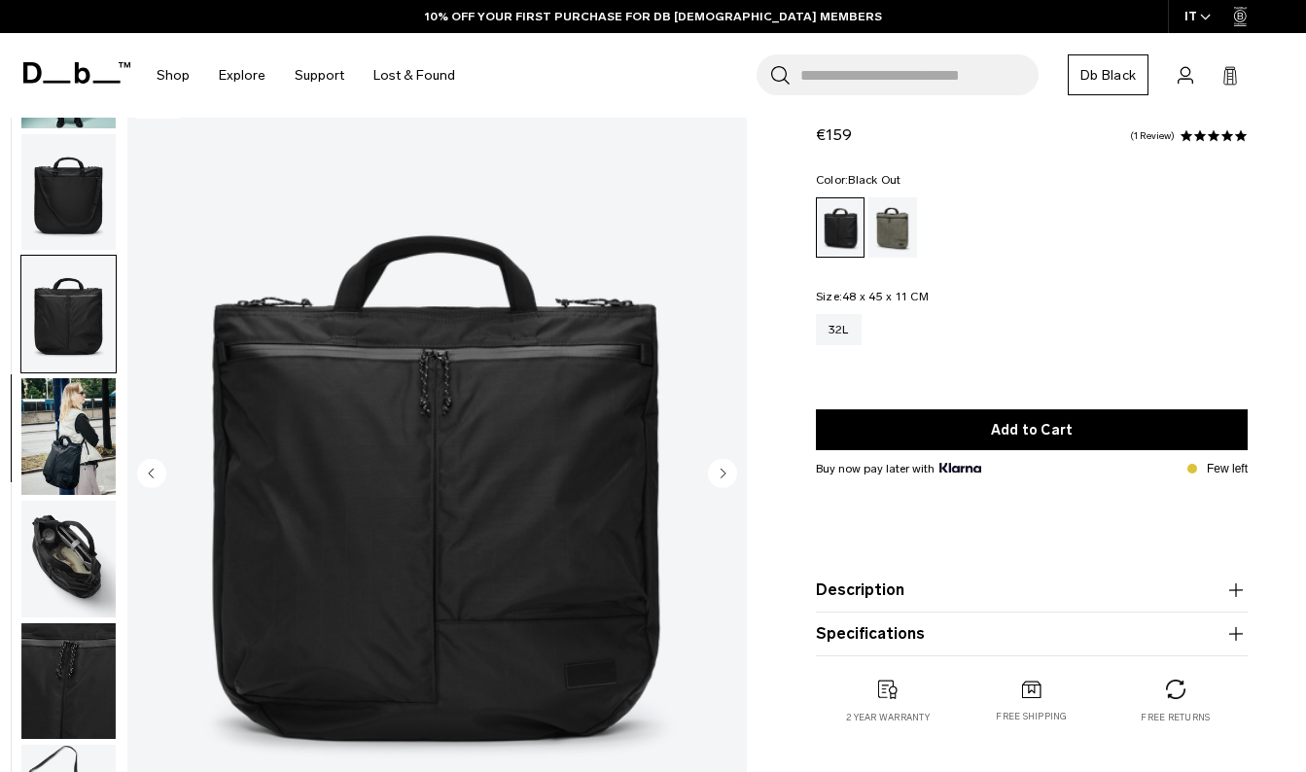
click at [720, 474] on circle "Next slide" at bounding box center [722, 473] width 29 height 29
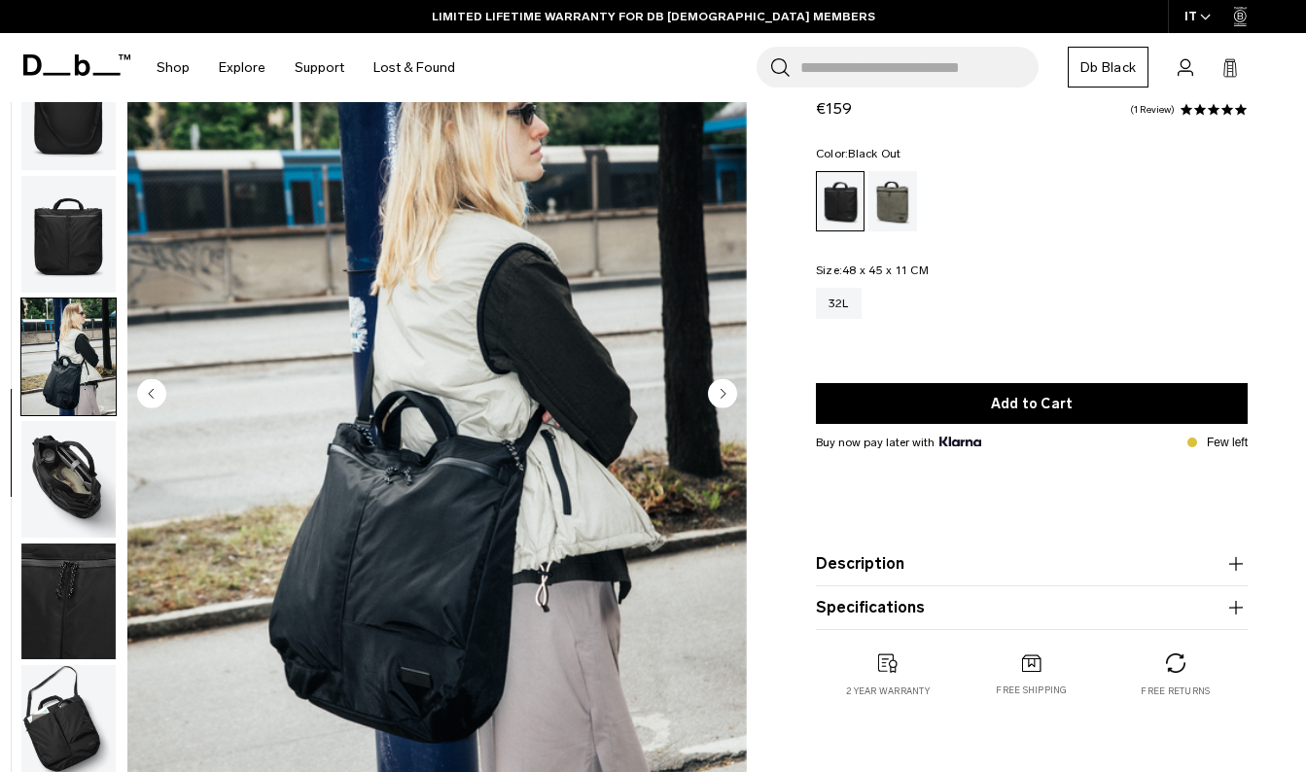
scroll to position [118, 0]
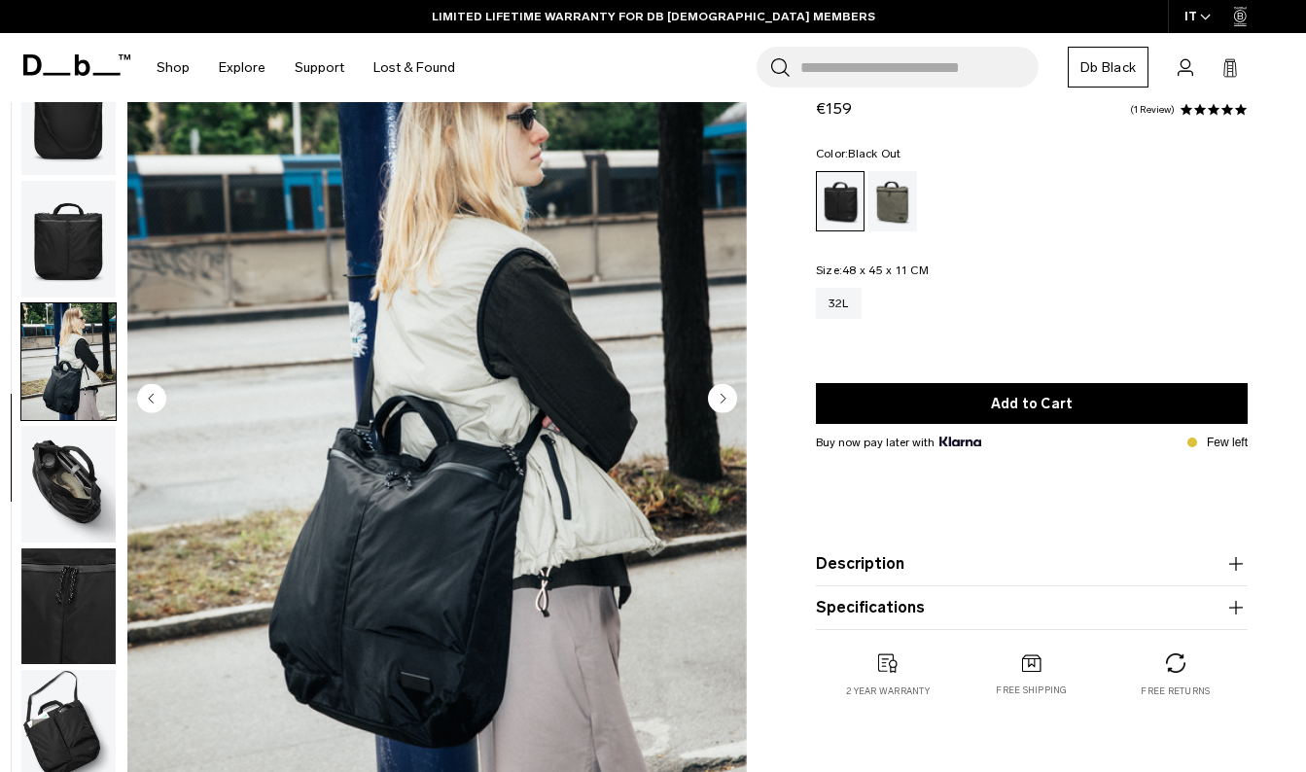
click at [725, 403] on circle "Next slide" at bounding box center [722, 398] width 29 height 29
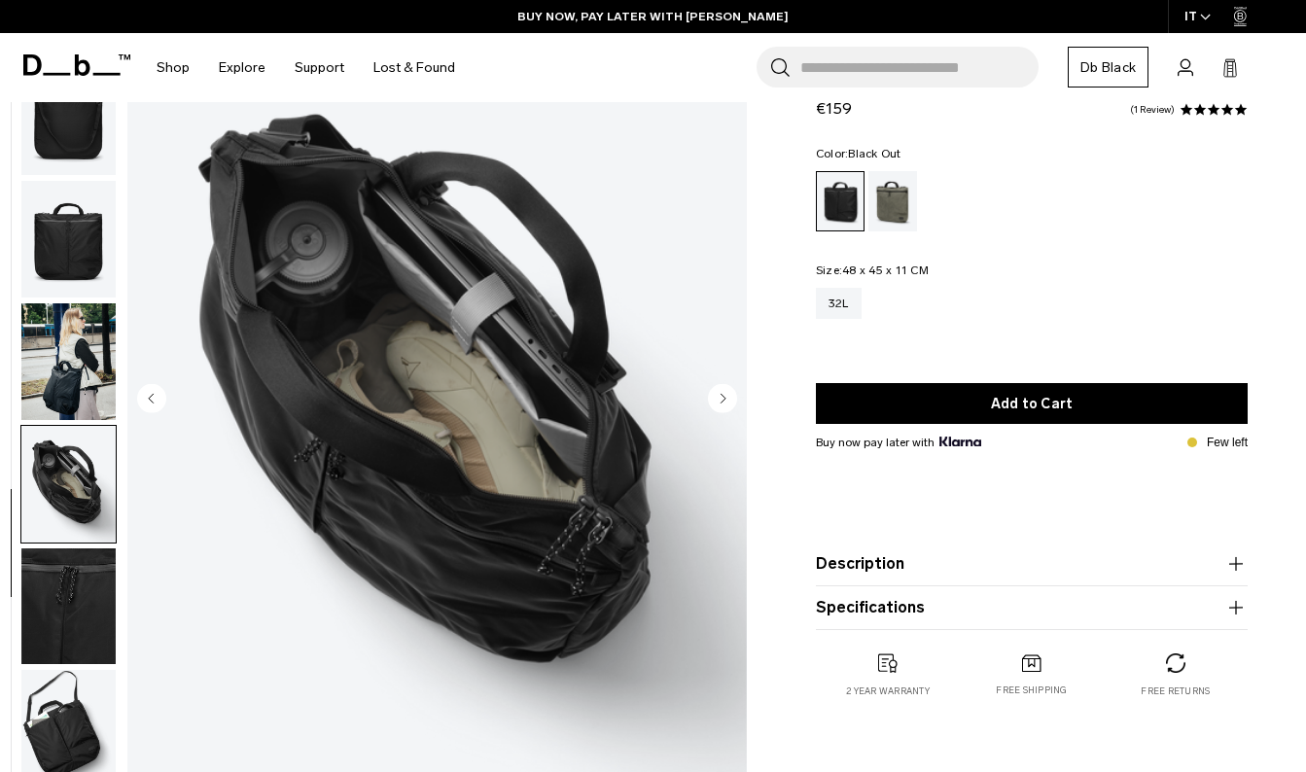
click at [725, 403] on circle "Next slide" at bounding box center [722, 398] width 29 height 29
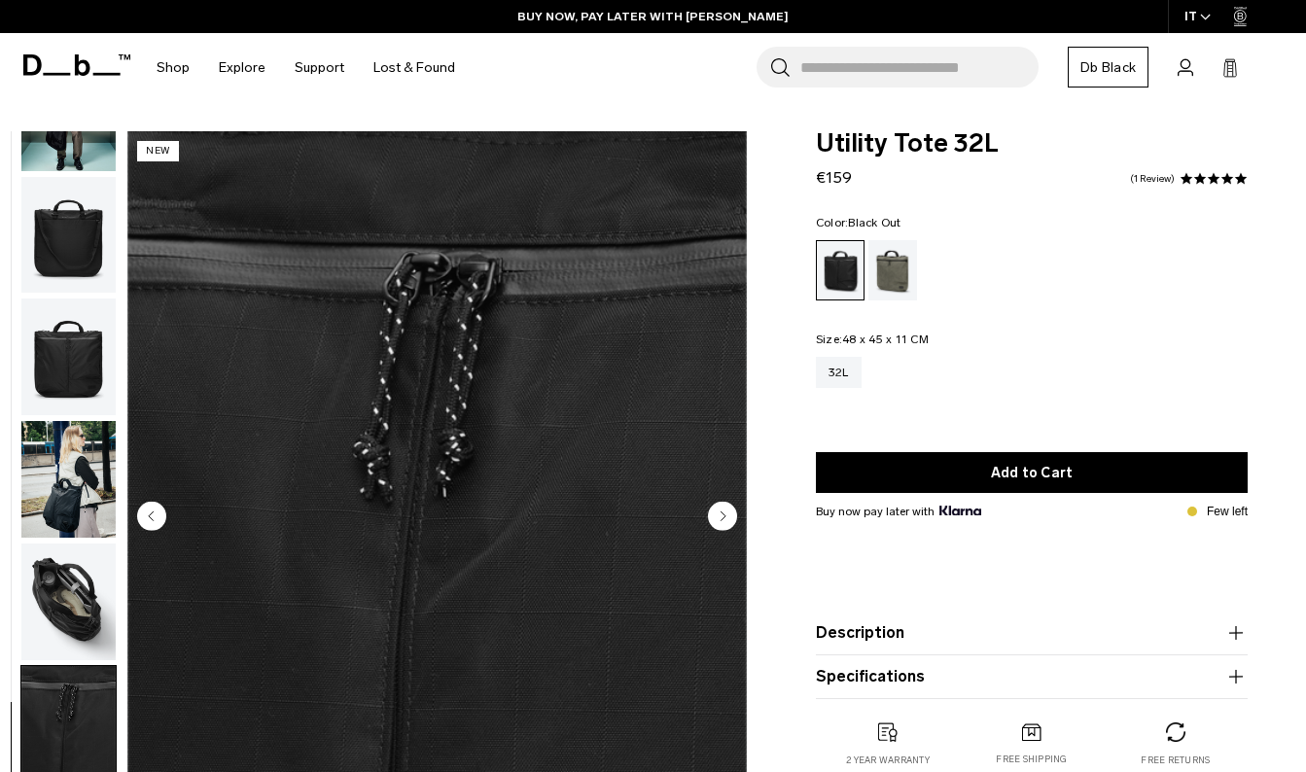
scroll to position [0, 0]
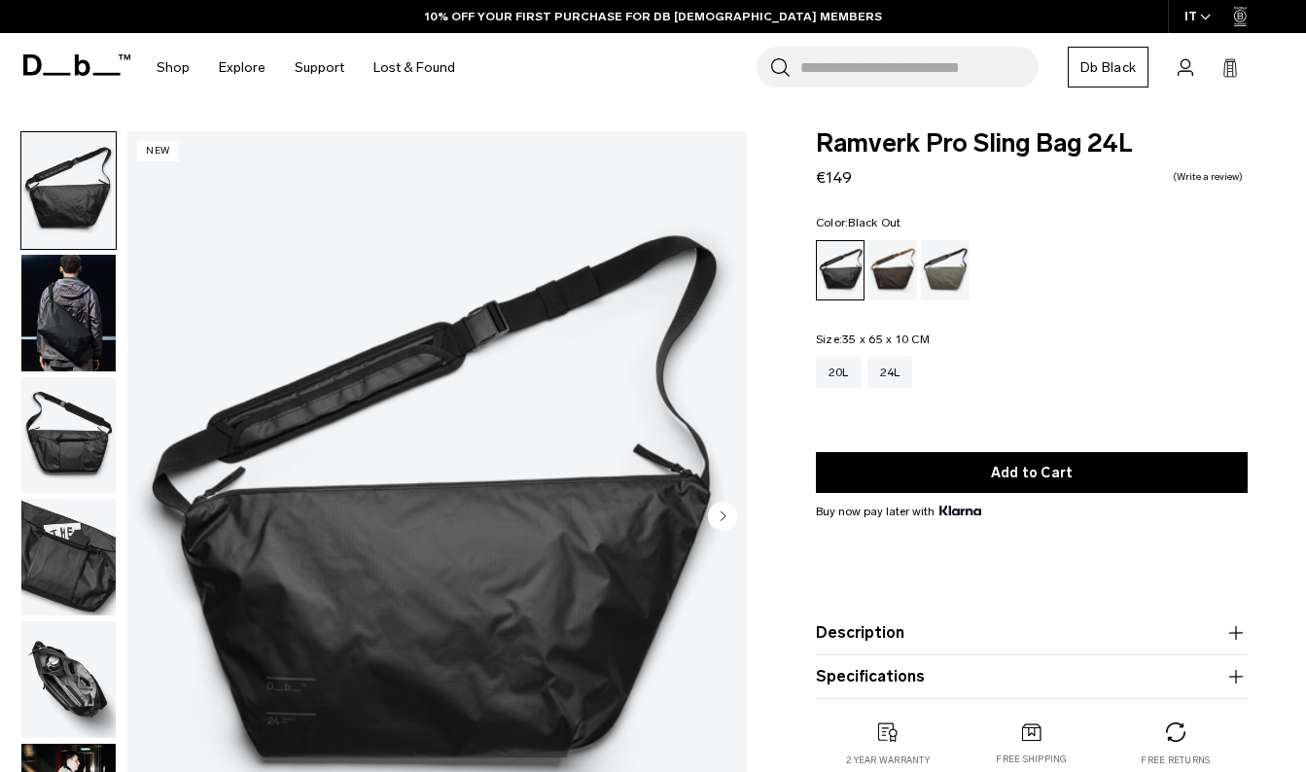
click at [724, 519] on circle "Next slide" at bounding box center [722, 516] width 29 height 29
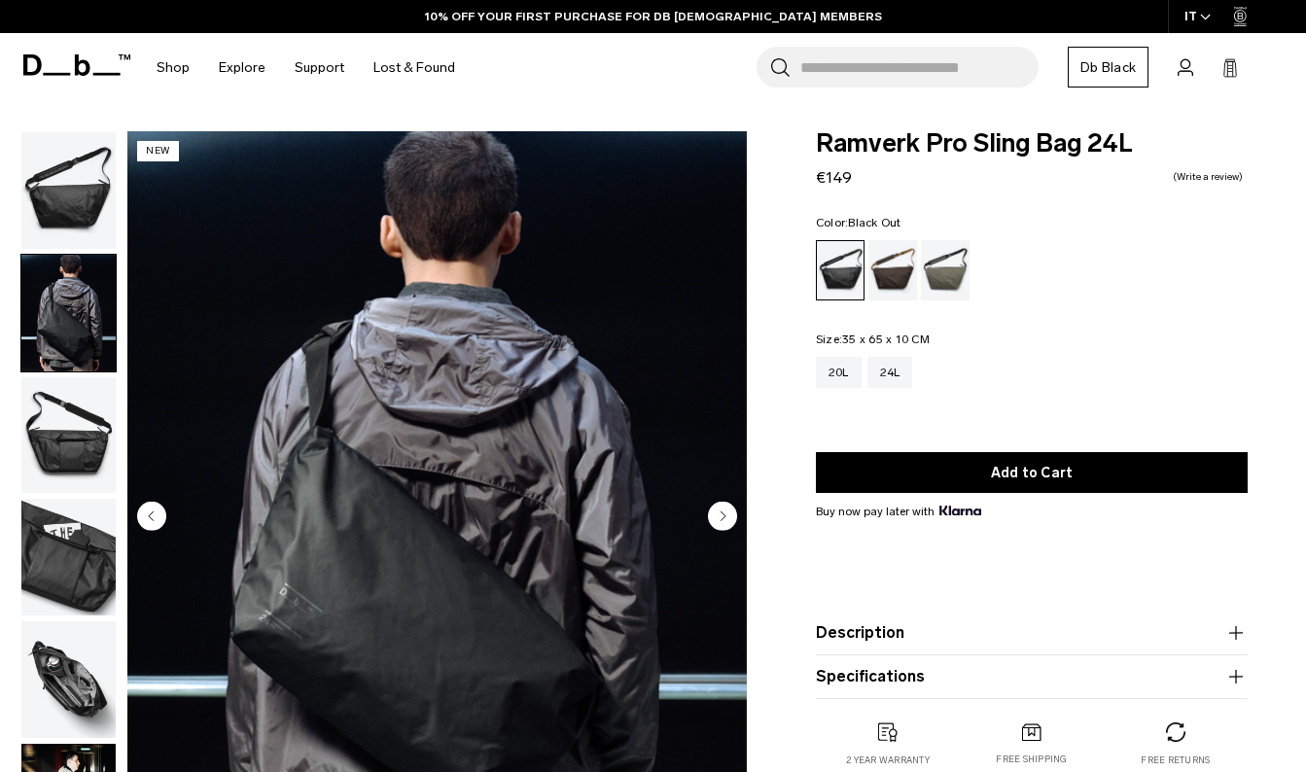
click at [724, 519] on circle "Next slide" at bounding box center [722, 516] width 29 height 29
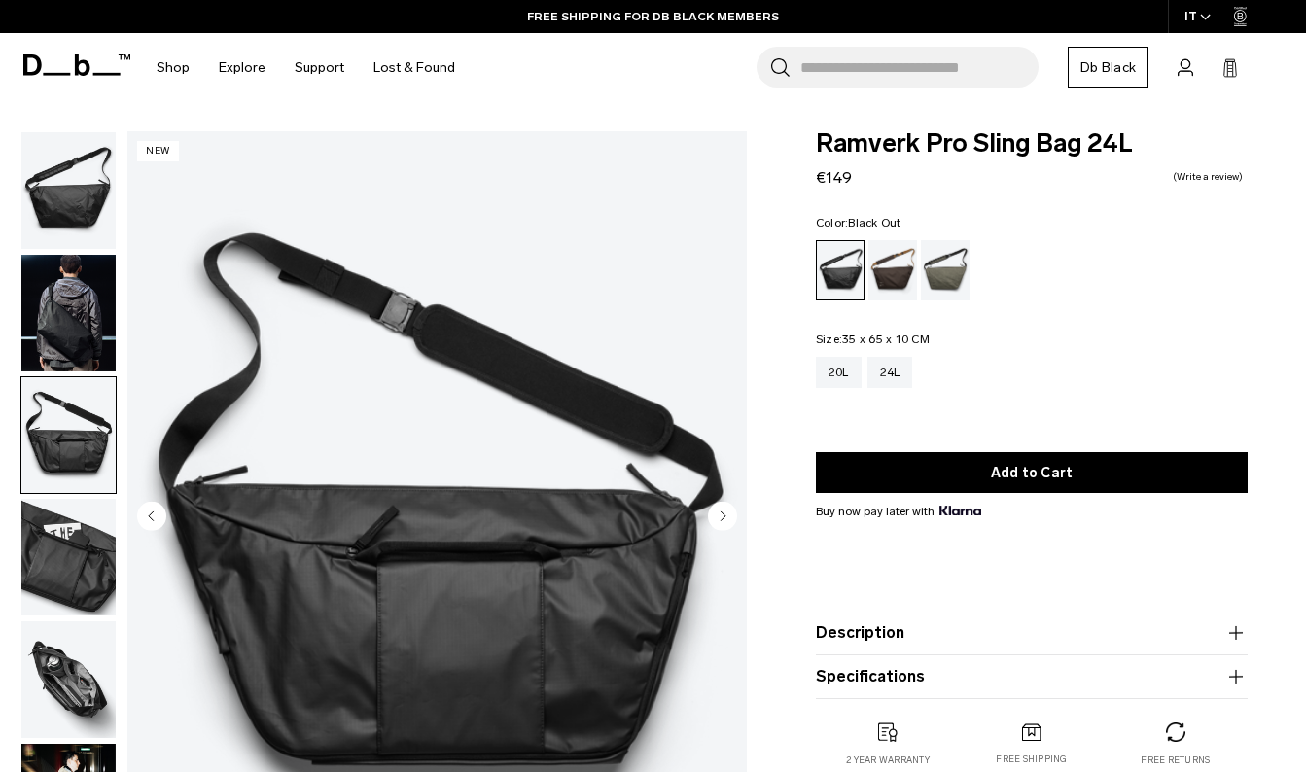
click at [724, 519] on circle "Next slide" at bounding box center [722, 516] width 29 height 29
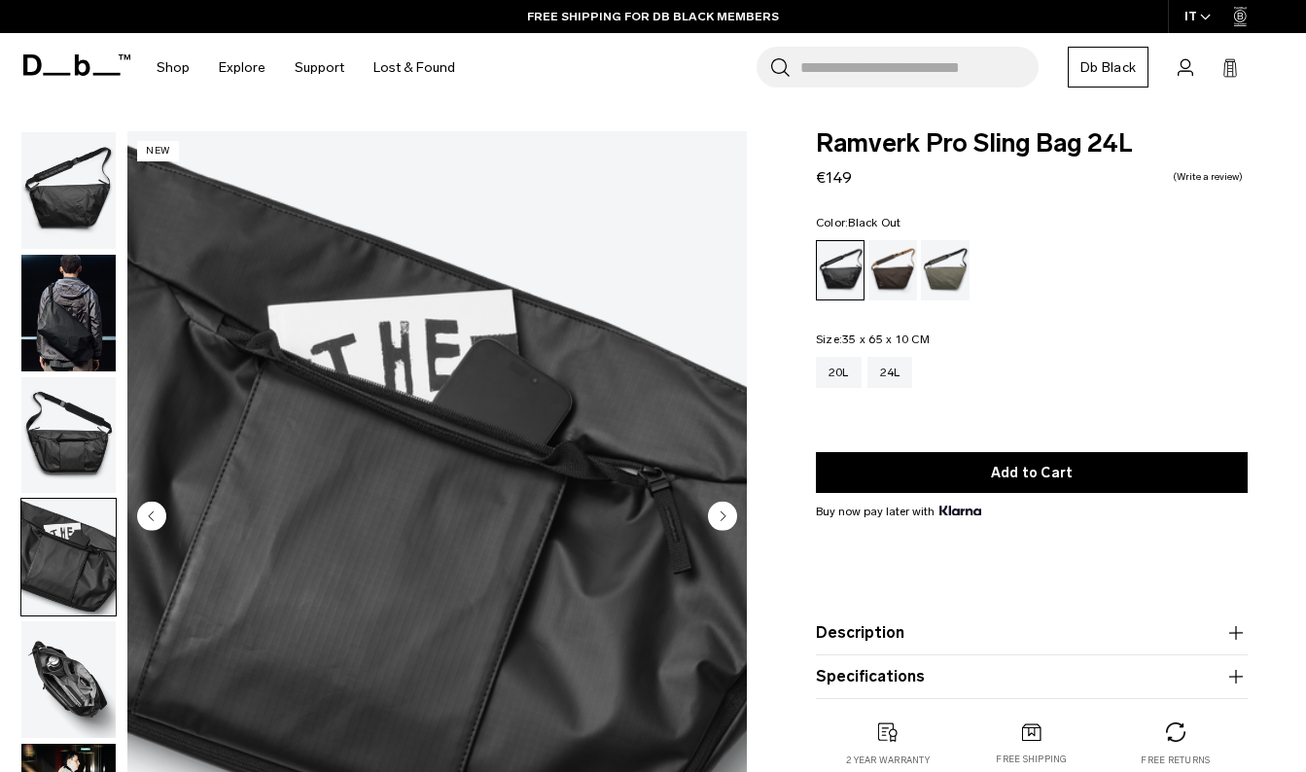
click at [724, 519] on circle "Next slide" at bounding box center [722, 516] width 29 height 29
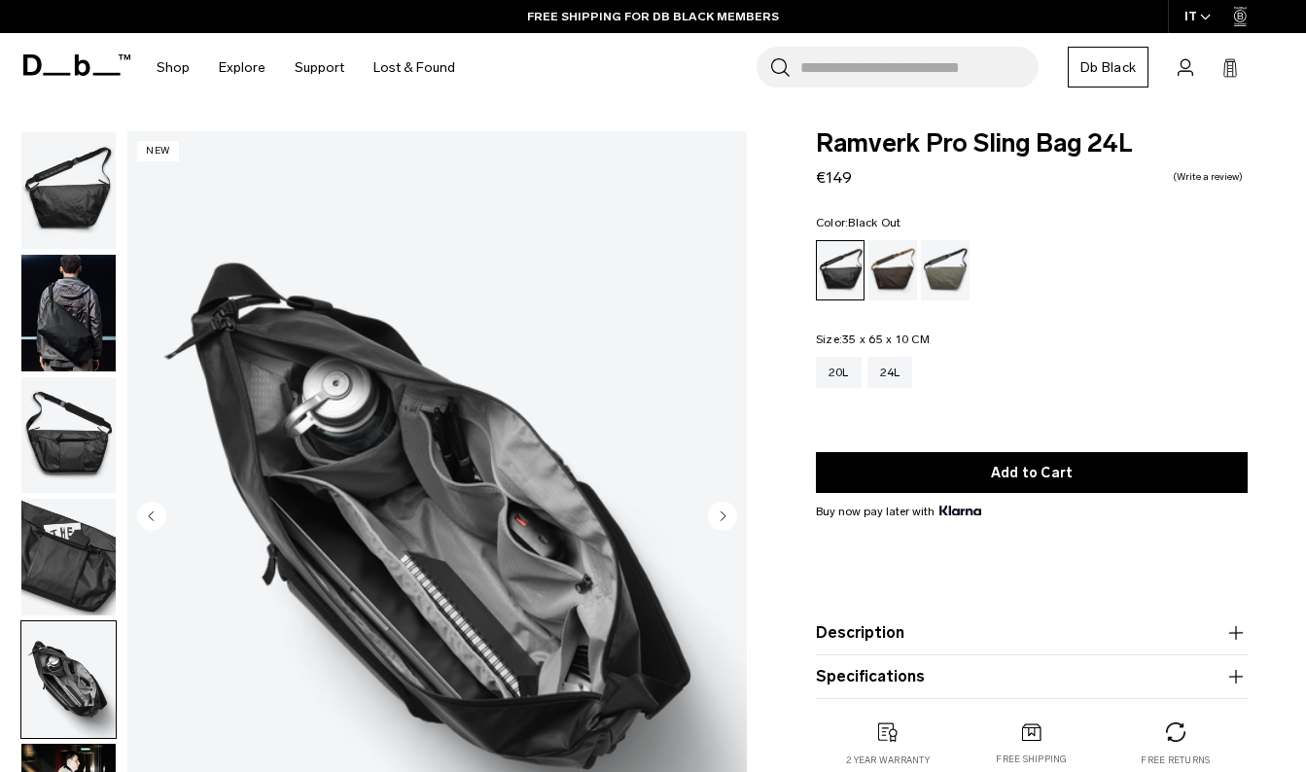
click at [724, 519] on circle "Next slide" at bounding box center [722, 516] width 29 height 29
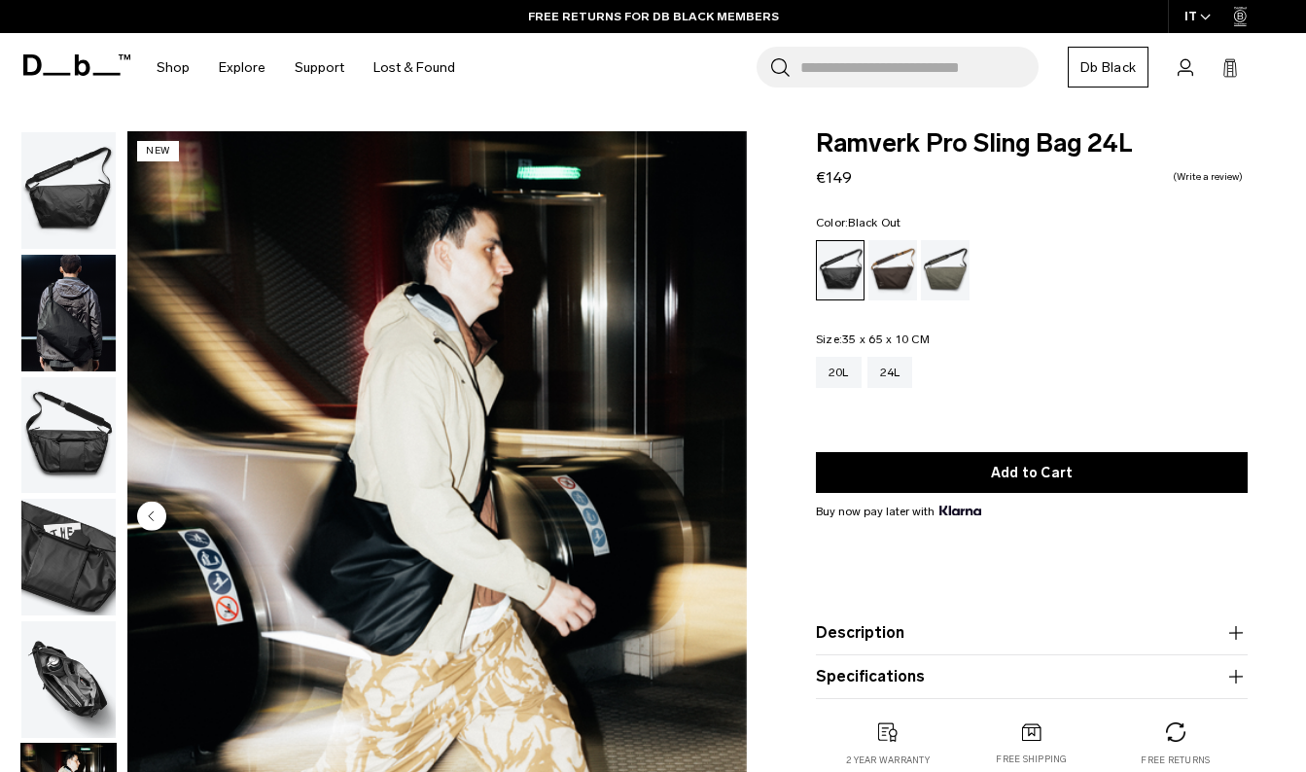
click at [724, 519] on img "6 / 6" at bounding box center [436, 518] width 619 height 774
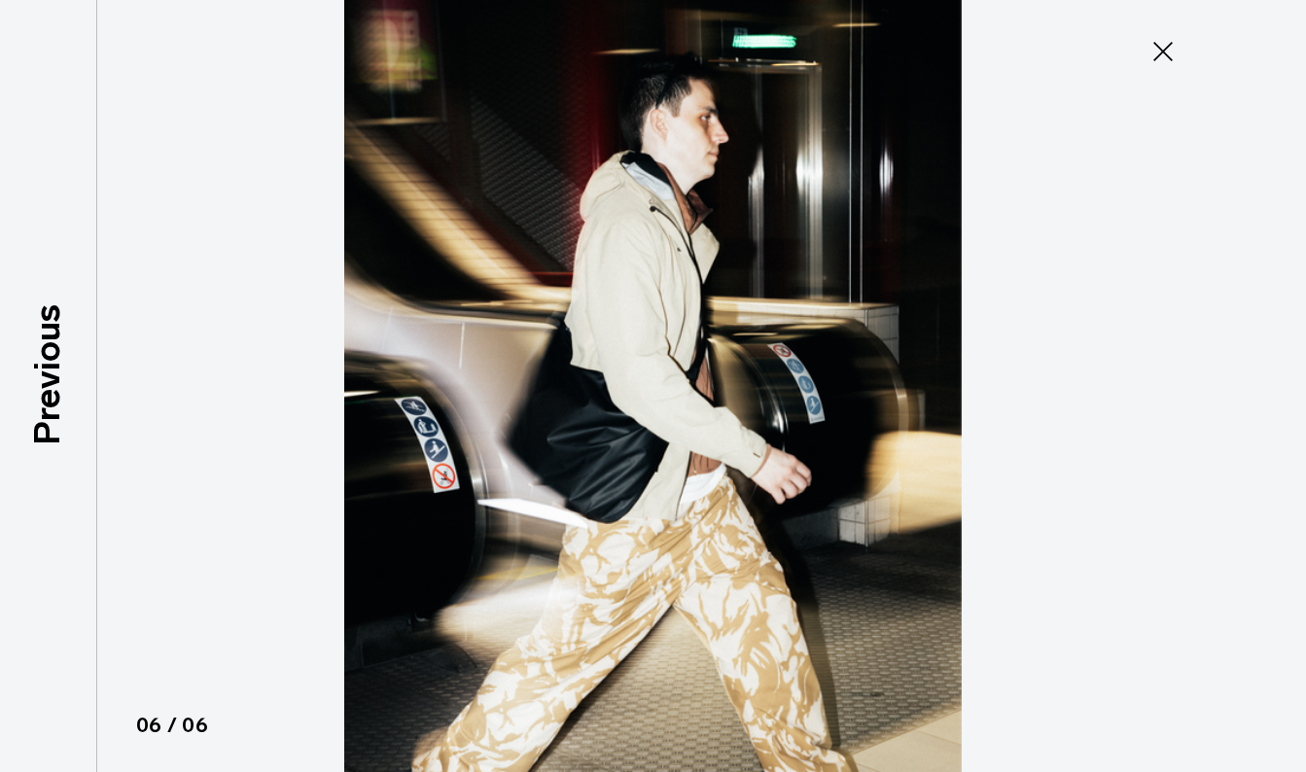
click at [724, 519] on img at bounding box center [653, 386] width 875 height 772
click at [1165, 48] on icon at bounding box center [1162, 51] width 31 height 31
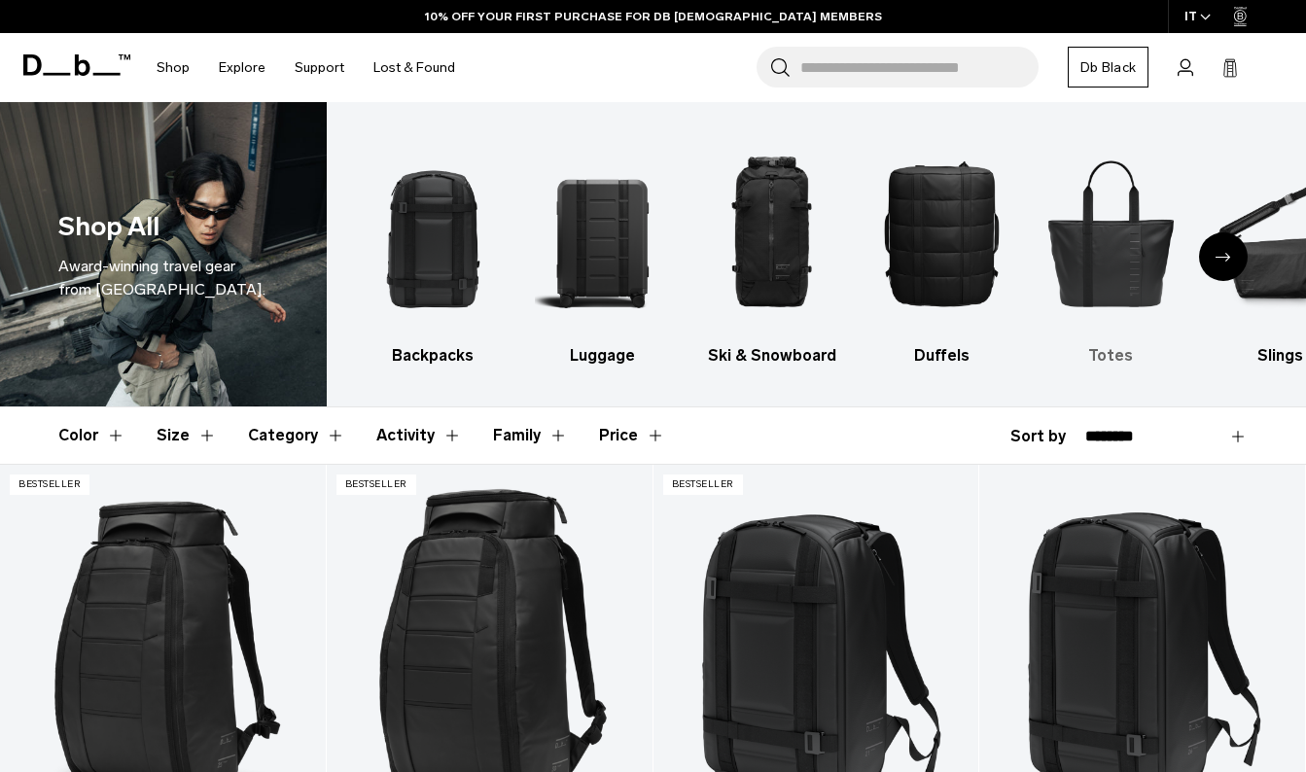
click at [1111, 262] on img "5 / 10" at bounding box center [1110, 232] width 135 height 203
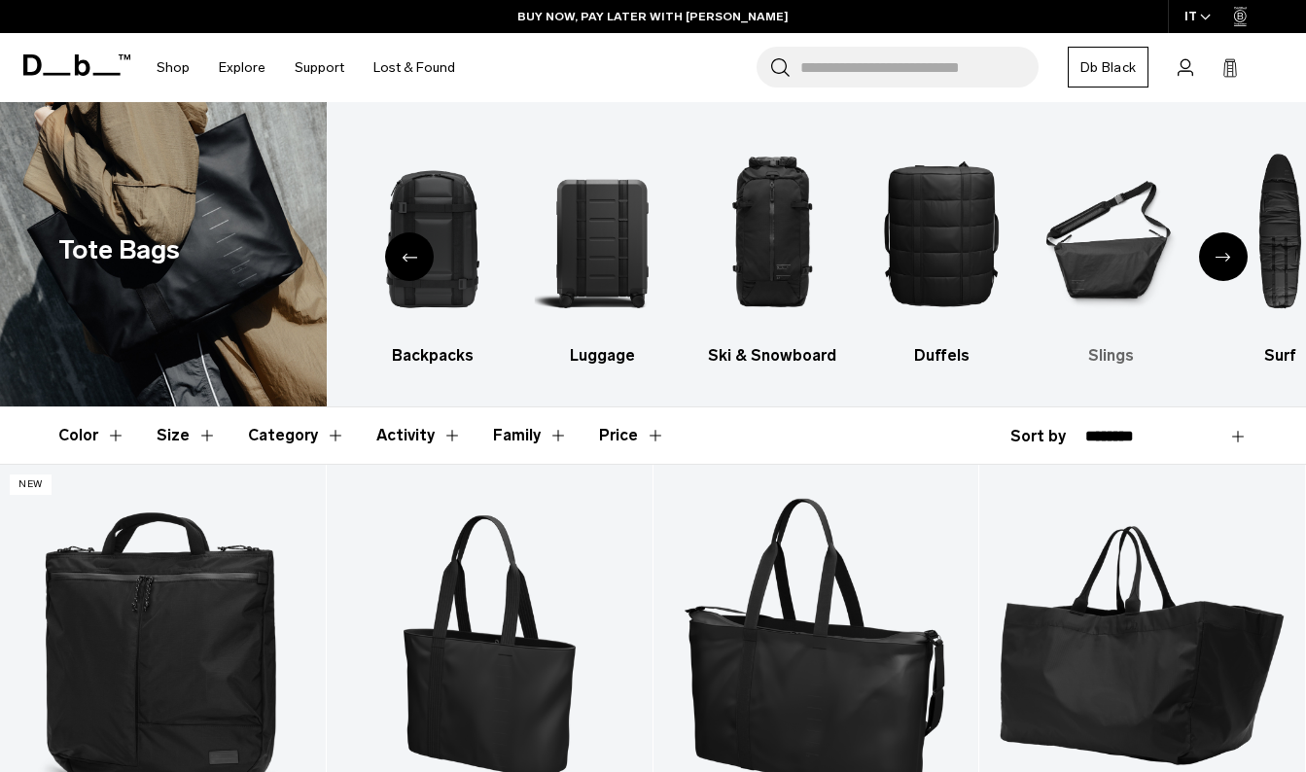
click at [1133, 261] on img "6 / 10" at bounding box center [1110, 232] width 135 height 203
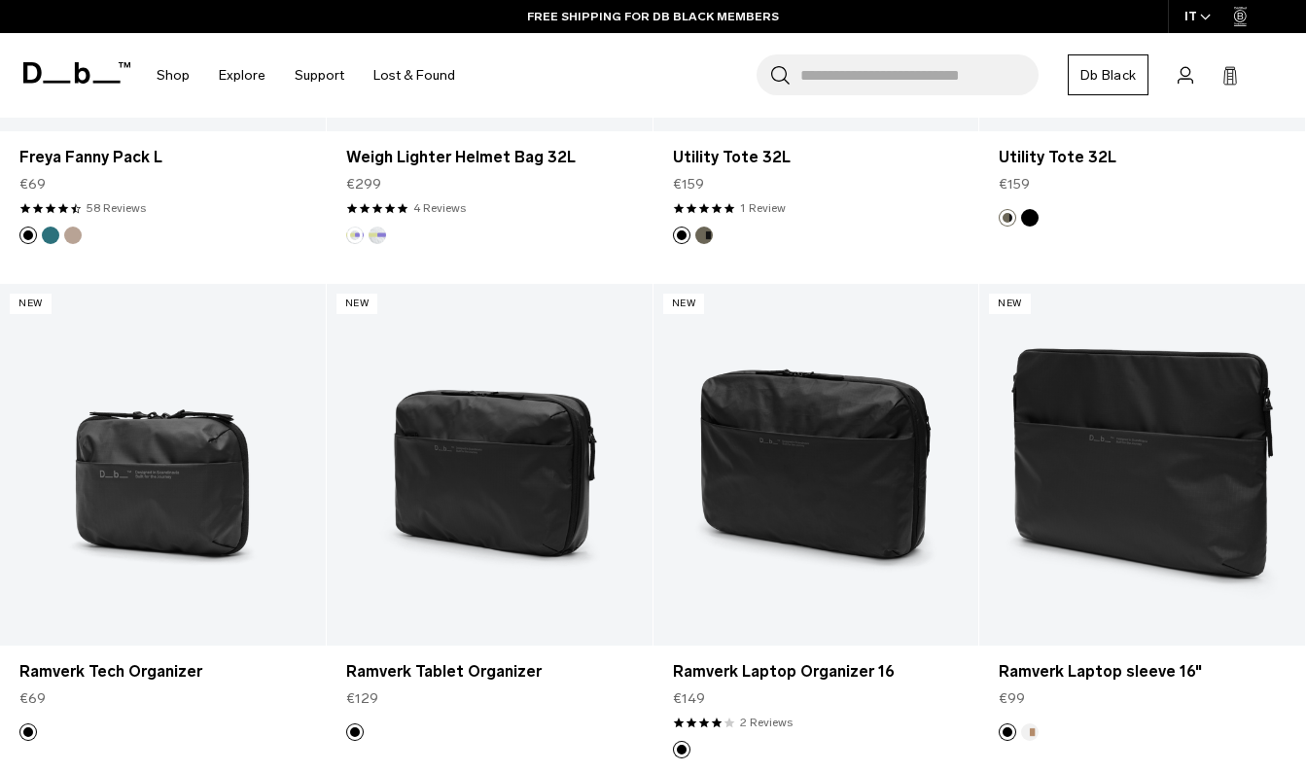
scroll to position [1669, 0]
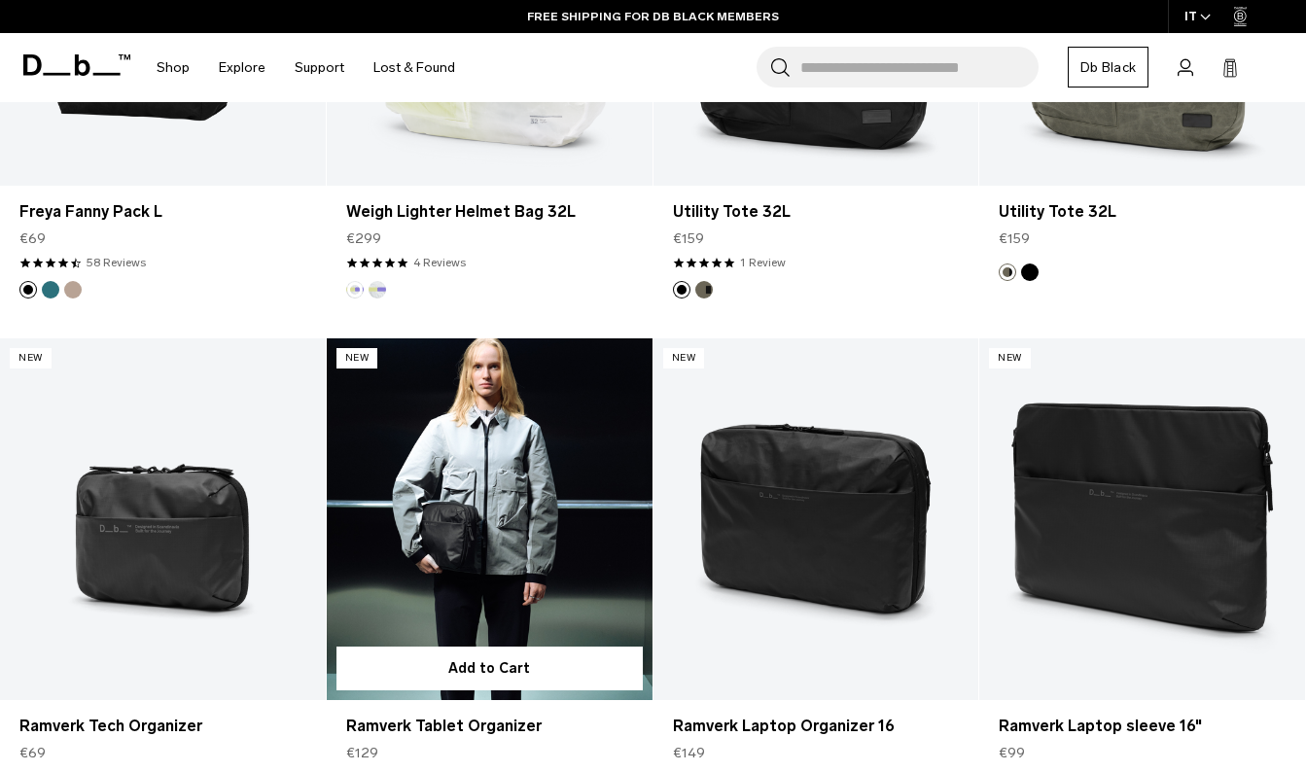
click at [461, 472] on link "Ramverk Tablet Organizer" at bounding box center [490, 519] width 326 height 362
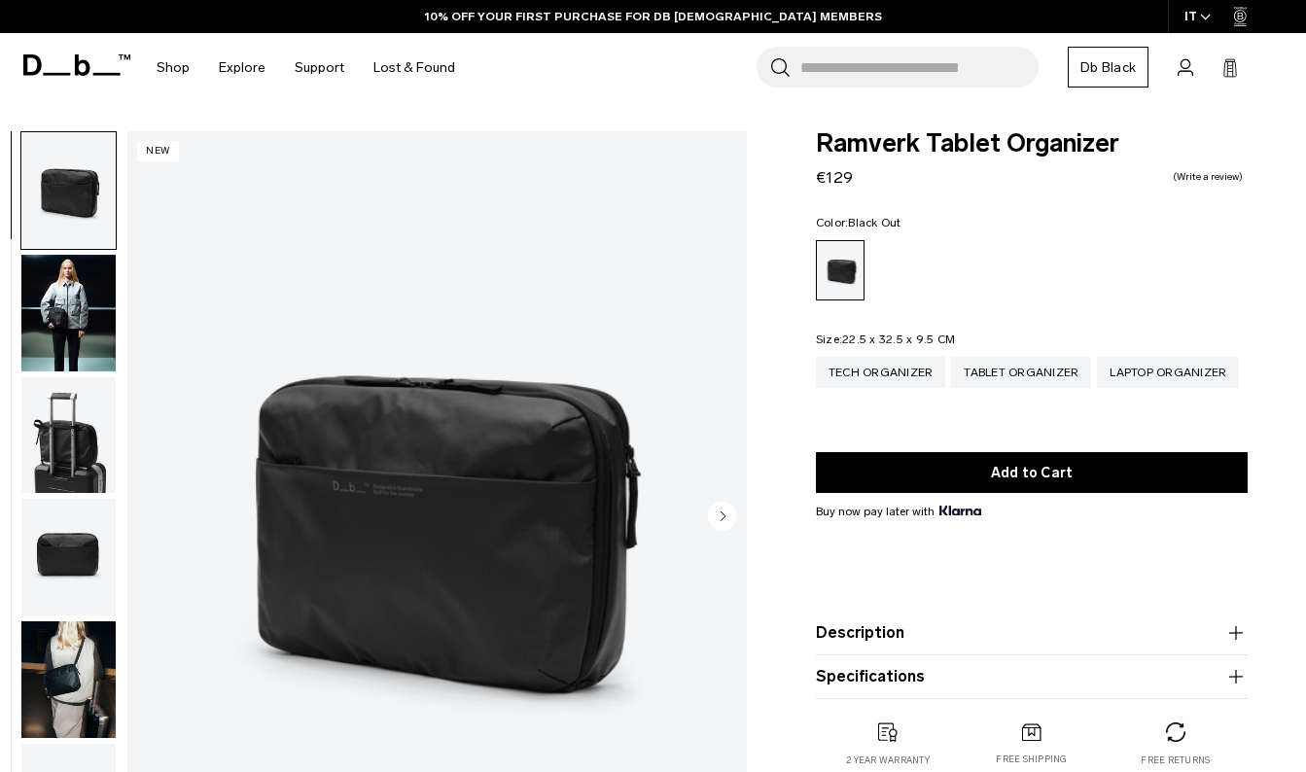
click at [715, 513] on circle "Next slide" at bounding box center [722, 516] width 29 height 29
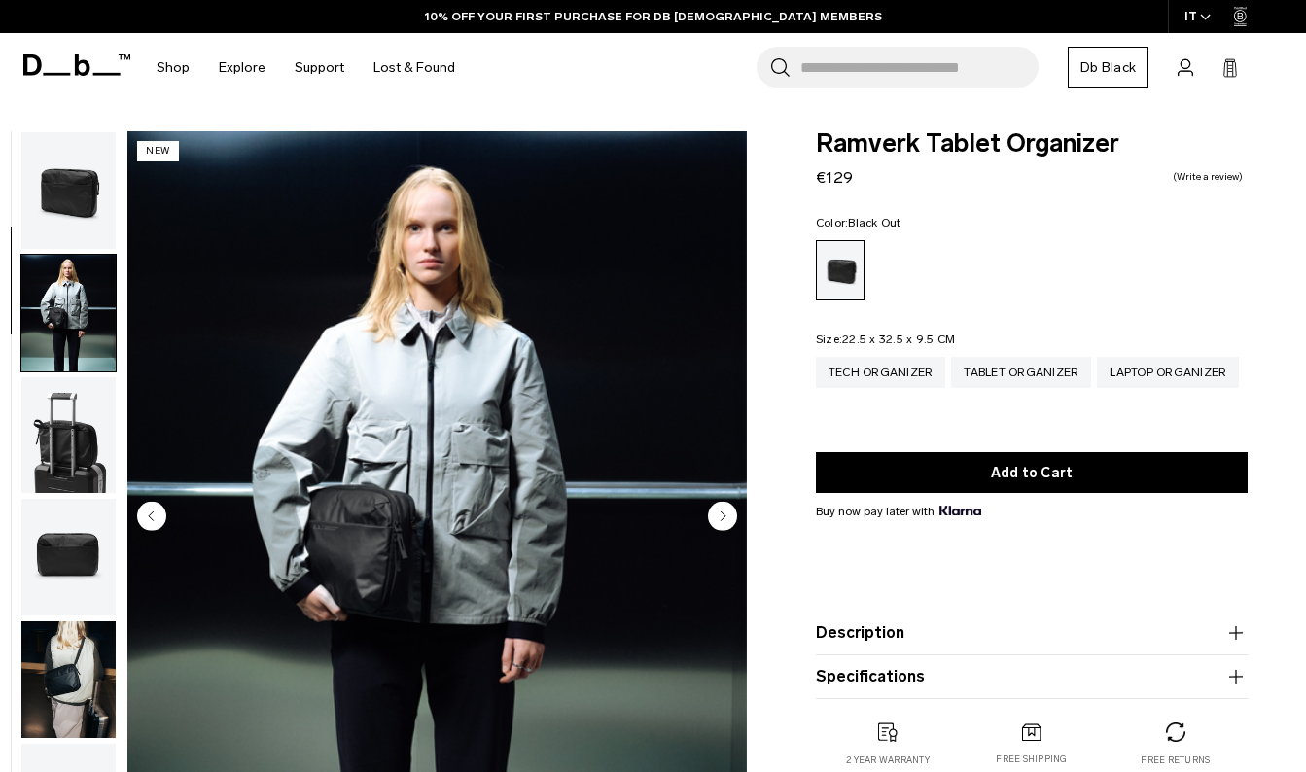
scroll to position [123, 0]
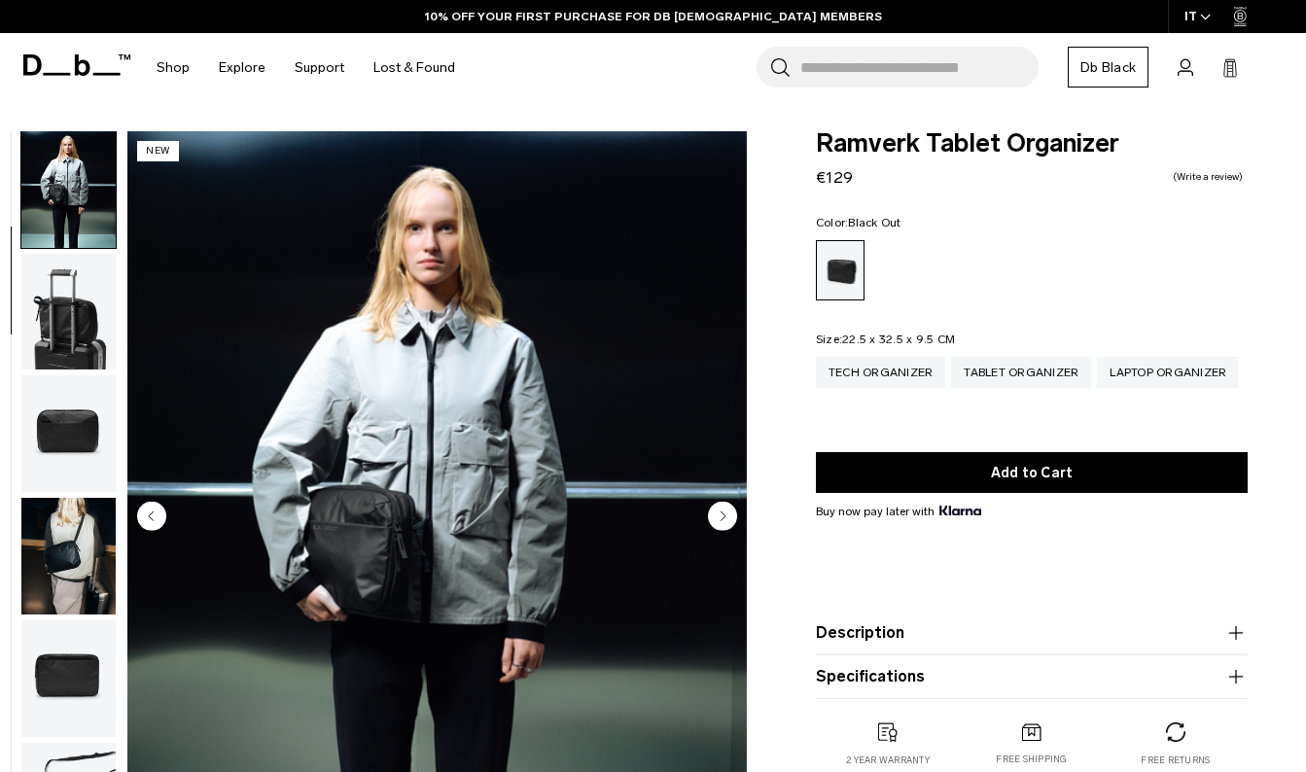
click at [715, 513] on circle "Next slide" at bounding box center [722, 516] width 29 height 29
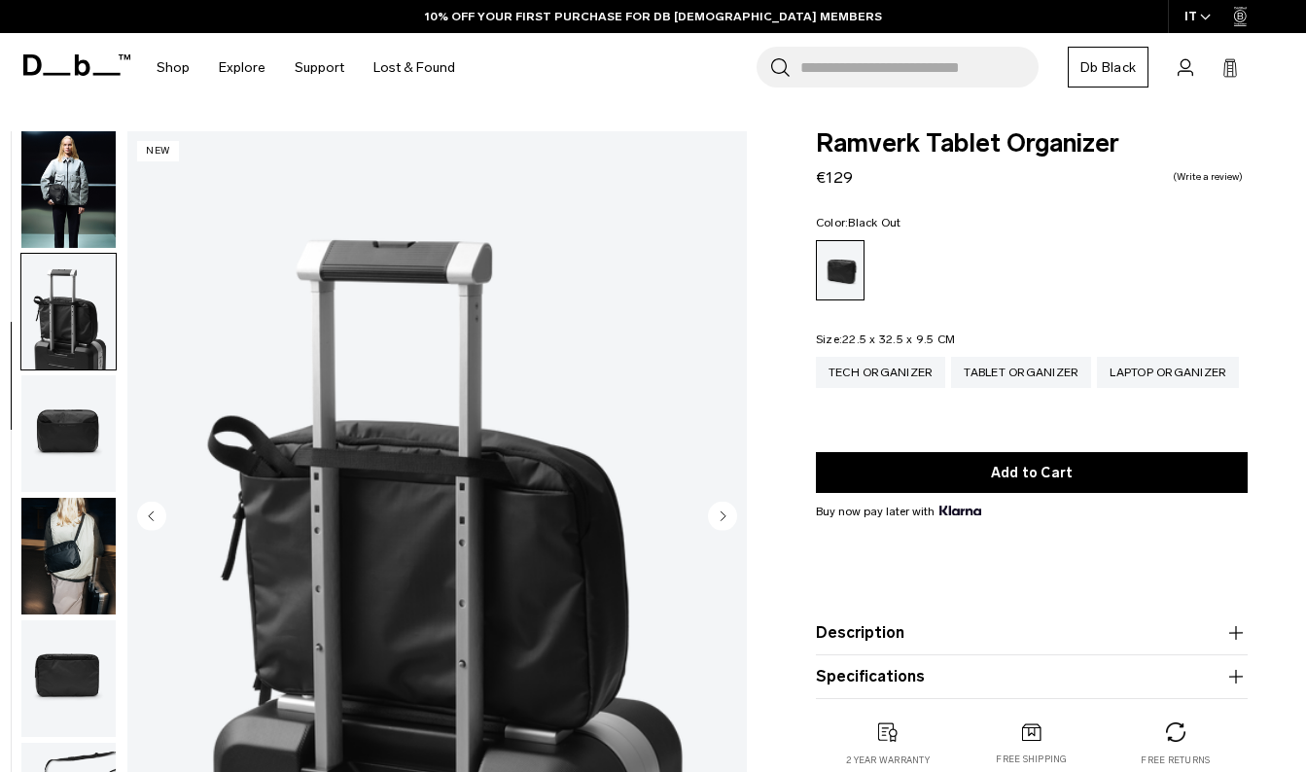
scroll to position [212, 0]
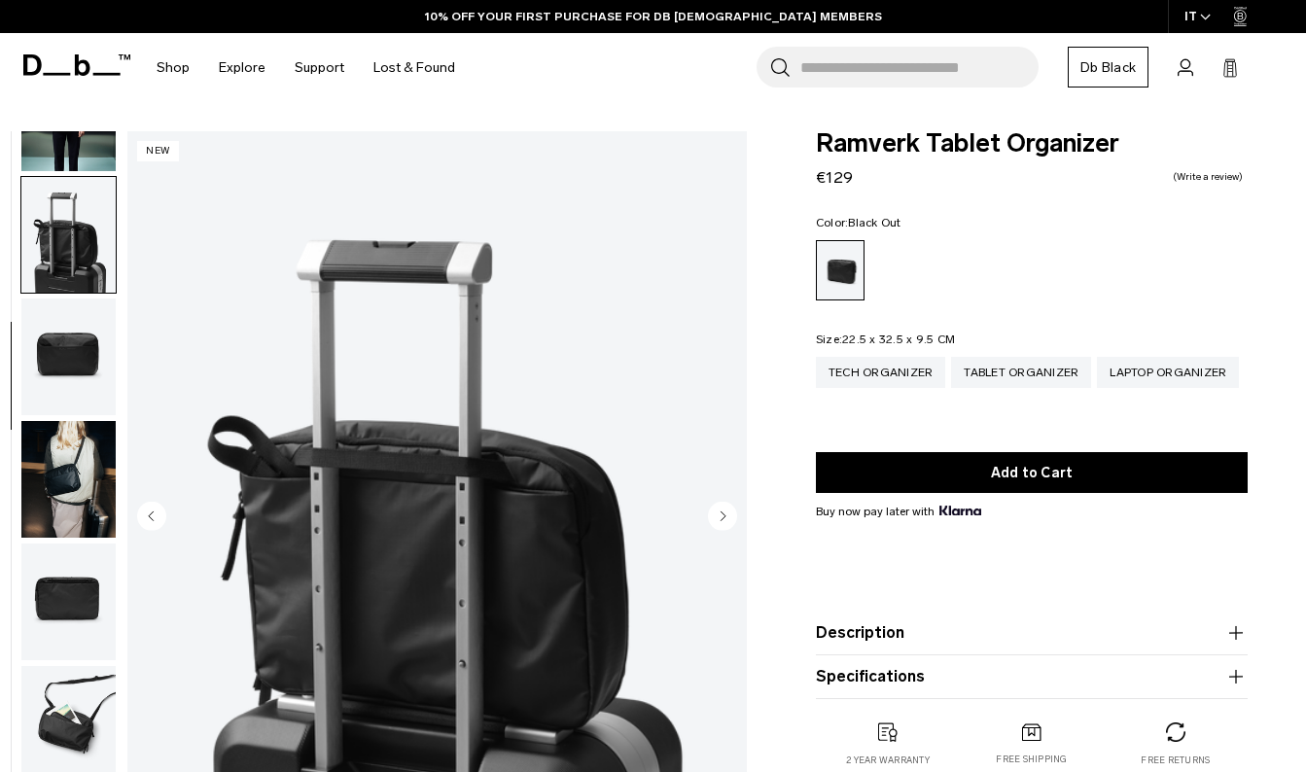
click at [715, 513] on circle "Next slide" at bounding box center [722, 516] width 29 height 29
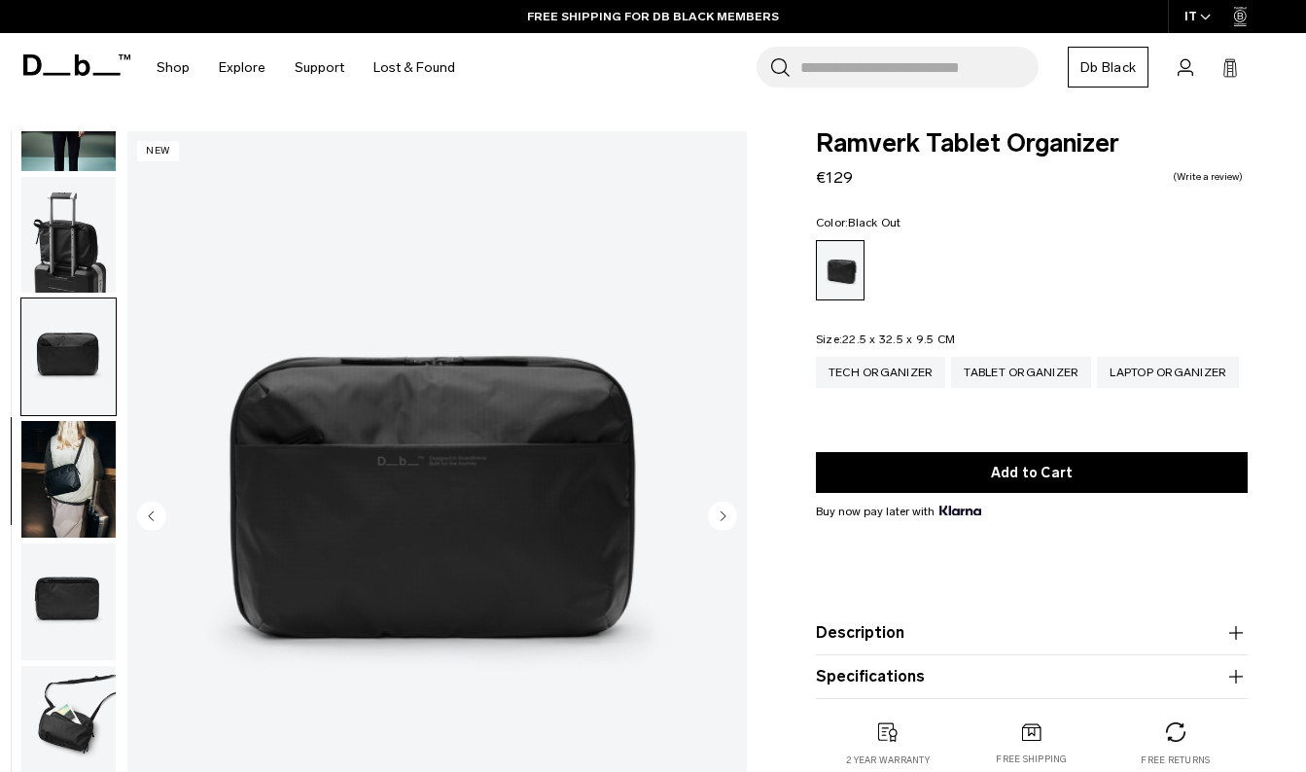
click at [715, 513] on circle "Next slide" at bounding box center [722, 516] width 29 height 29
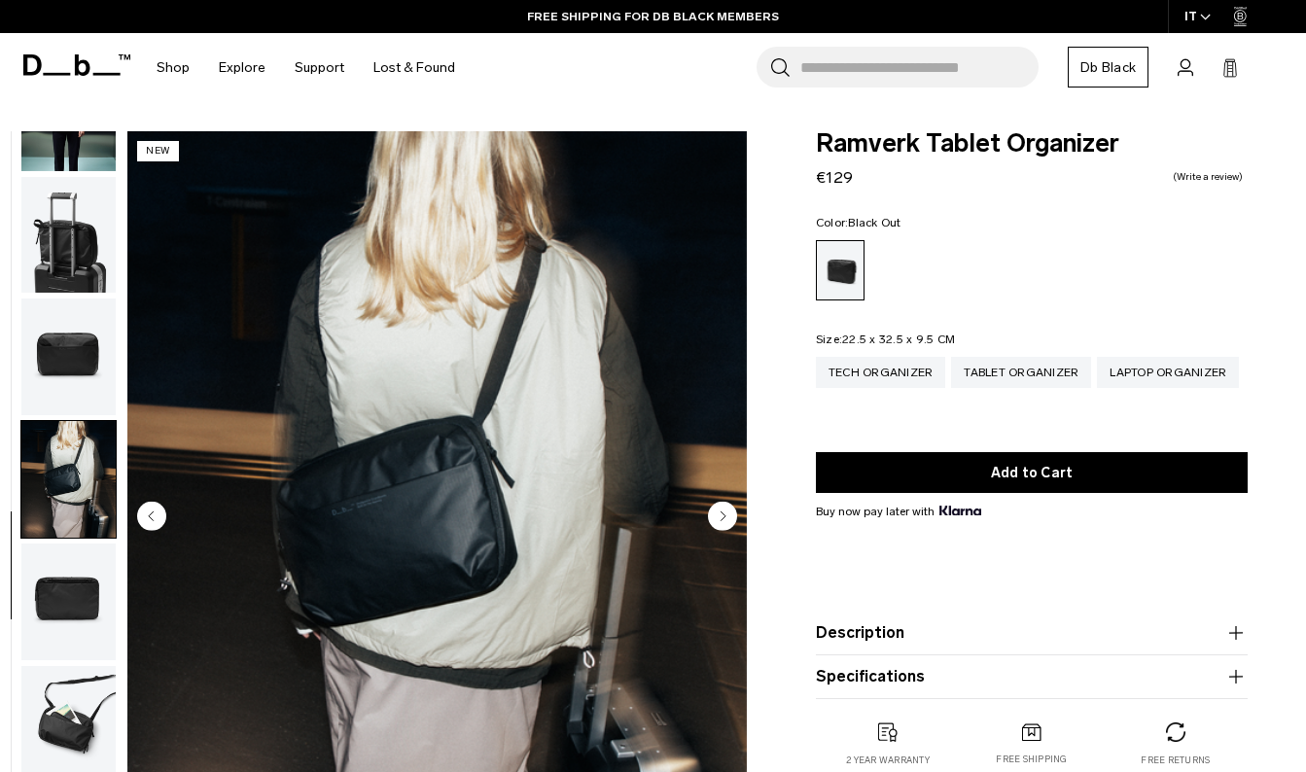
click at [715, 513] on circle "Next slide" at bounding box center [722, 516] width 29 height 29
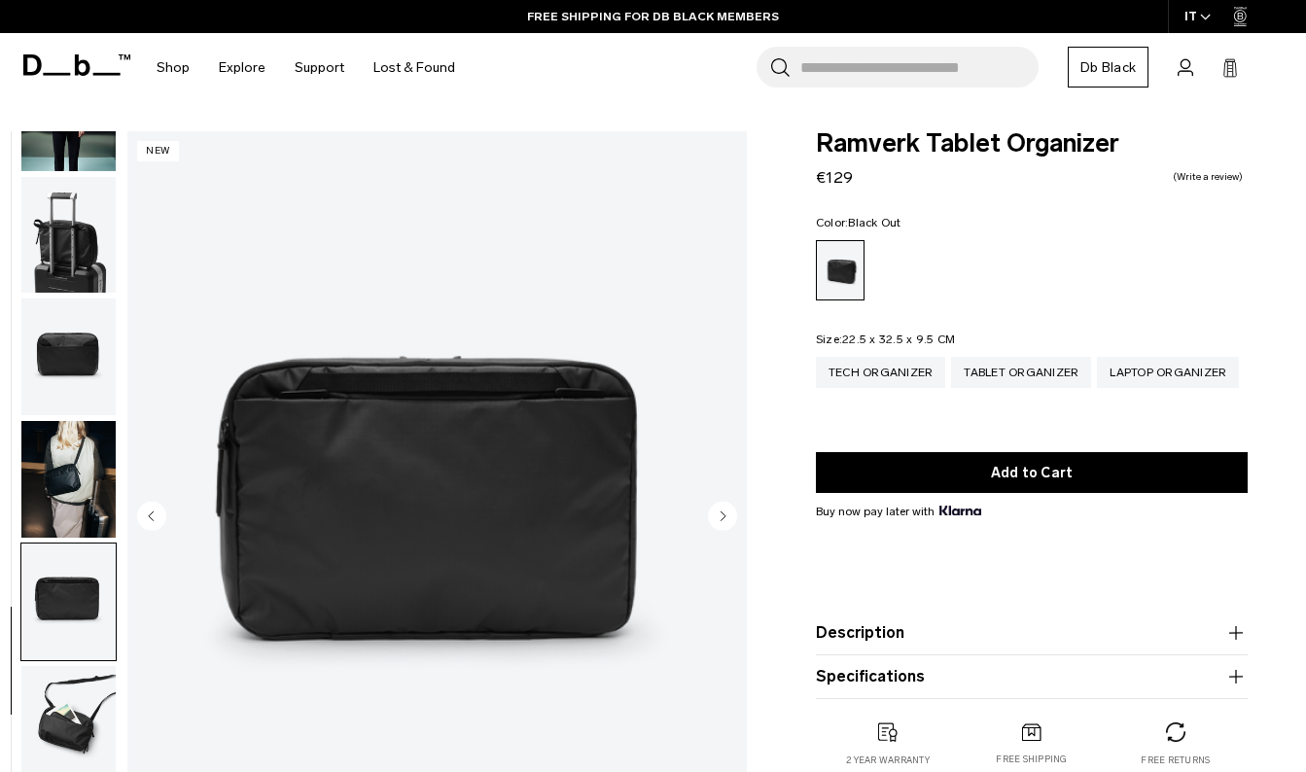
click at [715, 513] on circle "Next slide" at bounding box center [722, 516] width 29 height 29
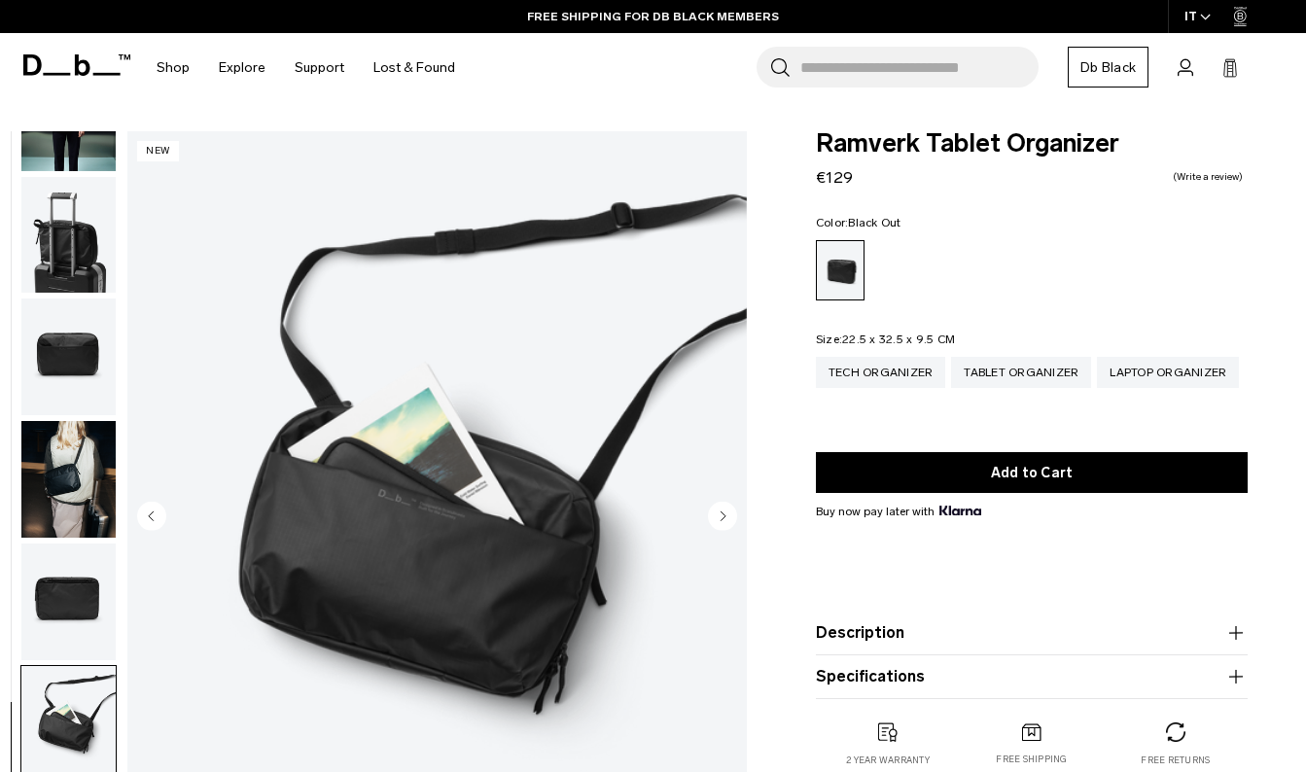
click at [715, 513] on circle "Next slide" at bounding box center [722, 516] width 29 height 29
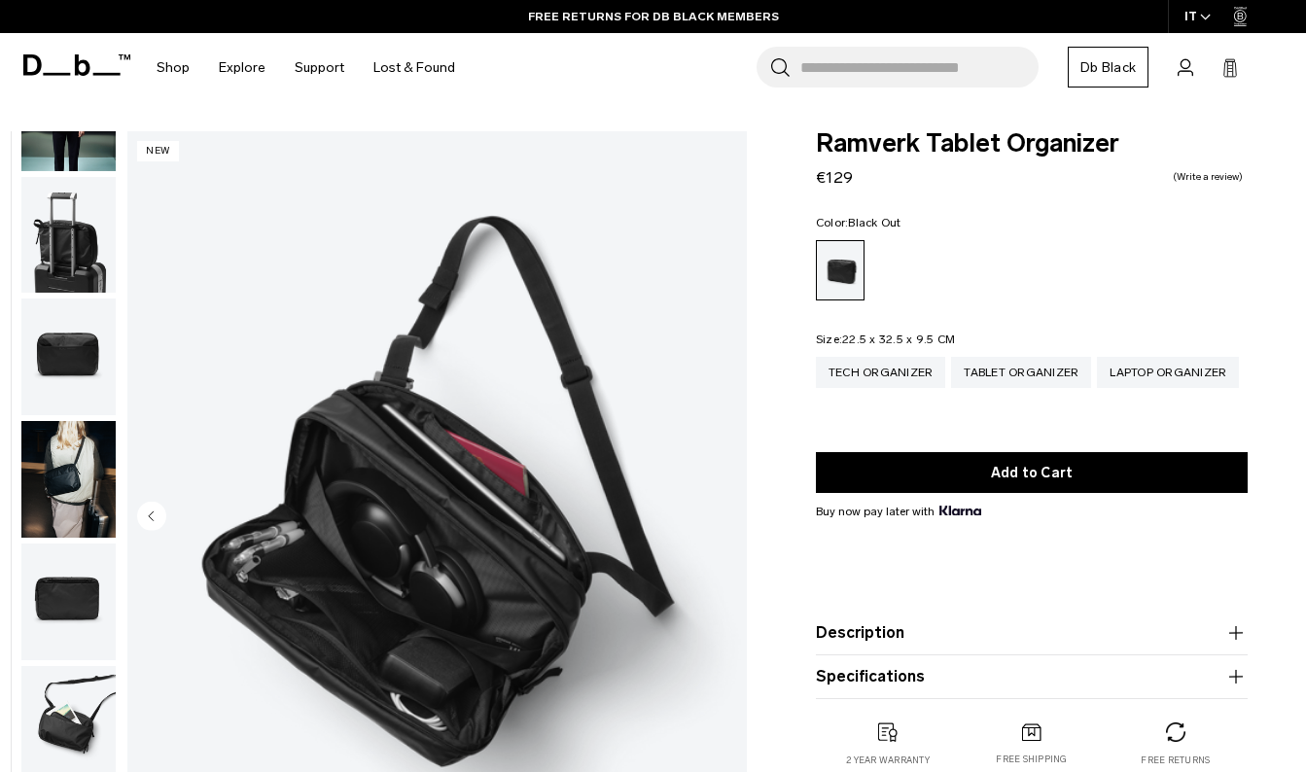
click at [715, 513] on img "8 / 8" at bounding box center [436, 518] width 619 height 774
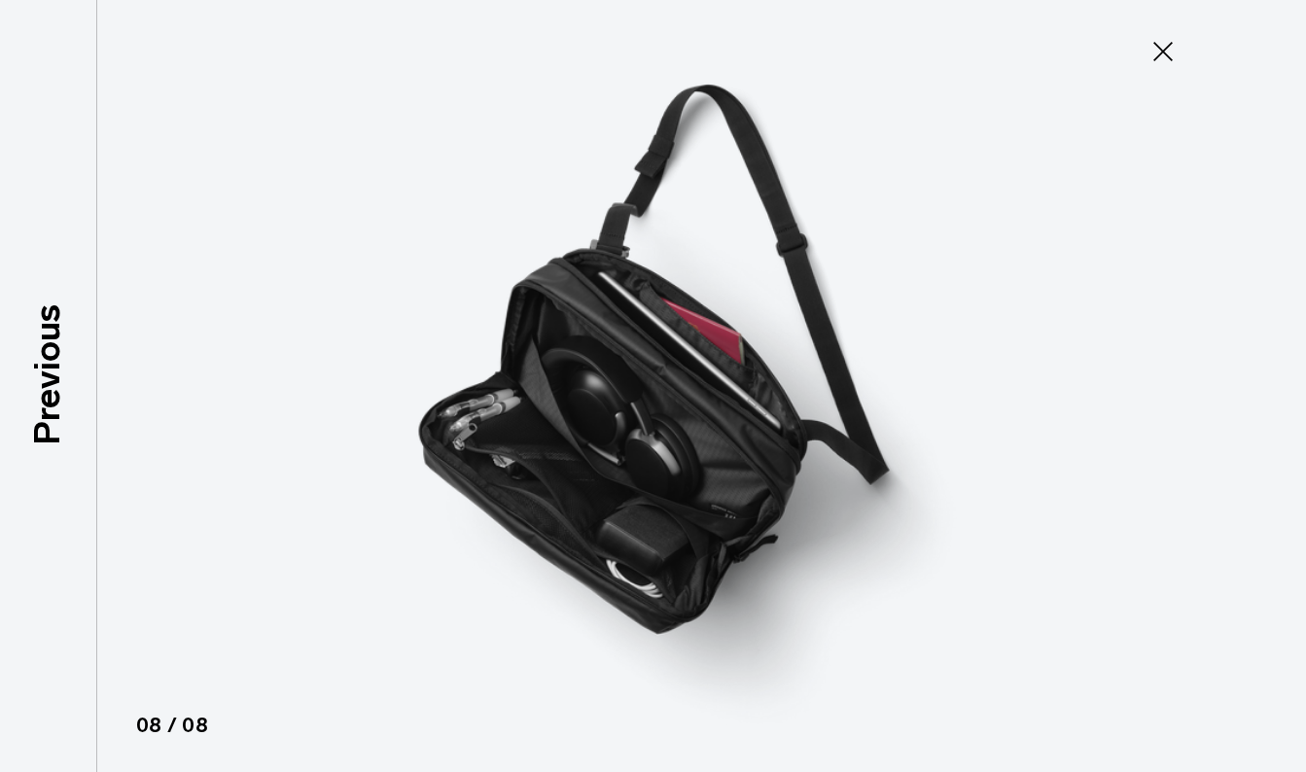
click at [715, 513] on img at bounding box center [653, 386] width 875 height 772
click at [1168, 55] on icon at bounding box center [1162, 51] width 19 height 19
